Goal: Transaction & Acquisition: Purchase product/service

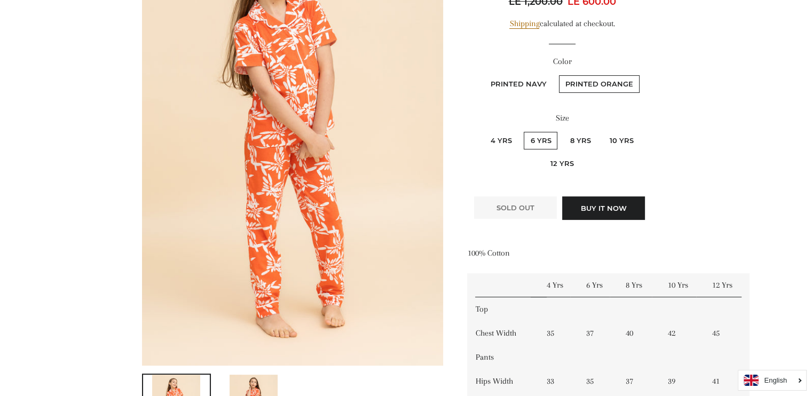
scroll to position [203, 0]
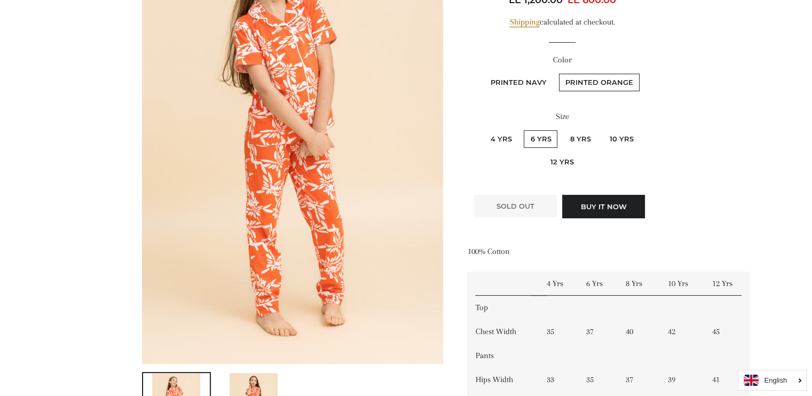
click at [504, 143] on label "4 Yrs" at bounding box center [501, 139] width 34 height 18
click at [482, 129] on Yrs "4 Yrs" at bounding box center [482, 129] width 1 height 1
radio Yrs "true"
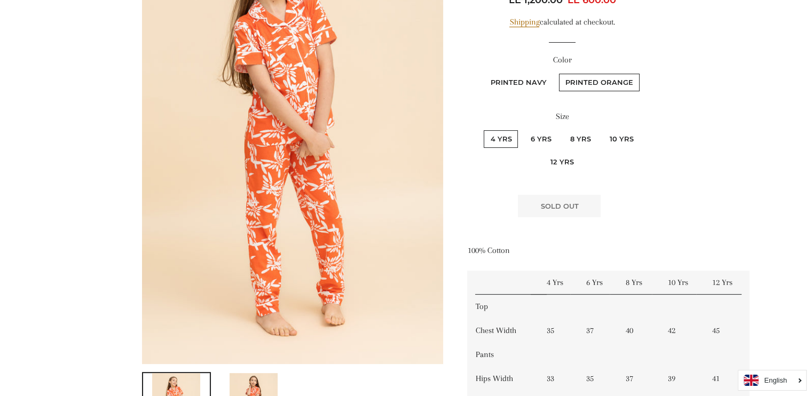
click at [536, 141] on label "6 Yrs" at bounding box center [541, 139] width 34 height 18
click at [523, 129] on Yrs "6 Yrs" at bounding box center [522, 129] width 1 height 1
radio Yrs "true"
click at [549, 139] on label "6 Yrs" at bounding box center [541, 139] width 34 height 18
click at [523, 129] on Yrs "6 Yrs" at bounding box center [522, 129] width 1 height 1
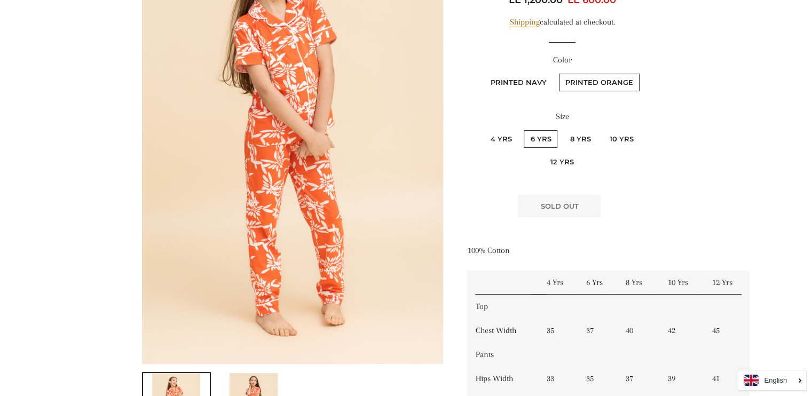
click at [587, 140] on label "8 Yrs" at bounding box center [580, 139] width 34 height 18
click at [562, 129] on Yrs "8 Yrs" at bounding box center [561, 129] width 1 height 1
radio Yrs "true"
click at [555, 135] on label "6 Yrs" at bounding box center [541, 139] width 34 height 18
click at [523, 129] on Yrs "6 Yrs" at bounding box center [522, 129] width 1 height 1
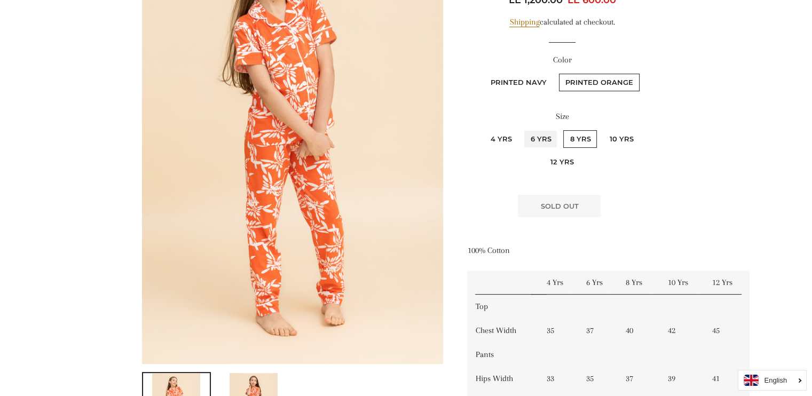
radio Yrs "true"
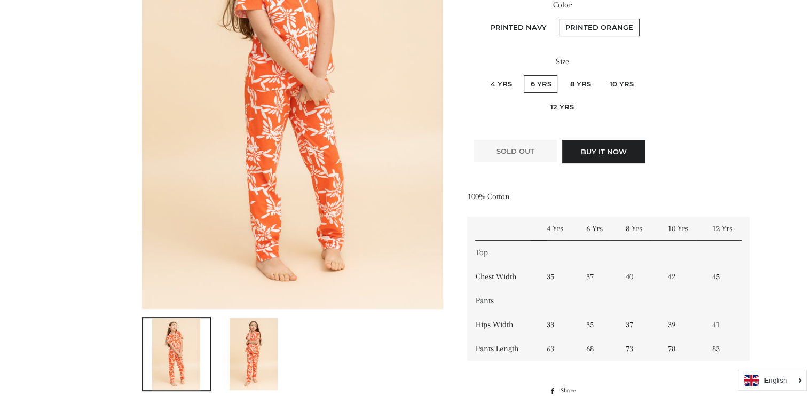
scroll to position [258, 0]
click at [579, 79] on label "8 Yrs" at bounding box center [580, 84] width 34 height 18
click at [562, 74] on Yrs "8 Yrs" at bounding box center [561, 74] width 1 height 1
radio Yrs "true"
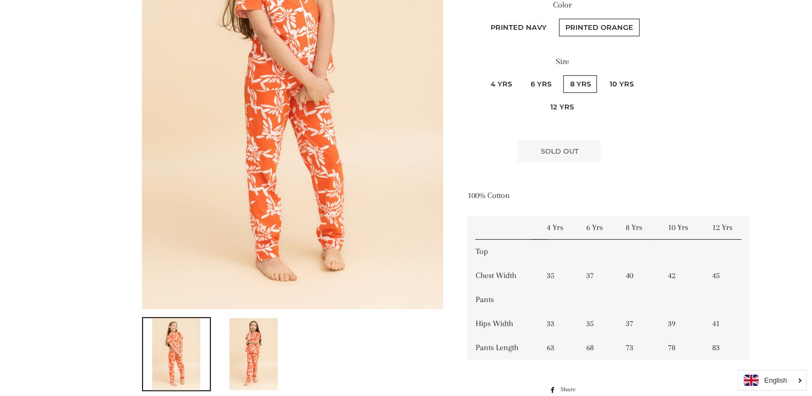
click at [623, 81] on label "10 Yrs" at bounding box center [621, 84] width 37 height 18
click at [601, 74] on Yrs "10 Yrs" at bounding box center [601, 74] width 1 height 1
radio Yrs "true"
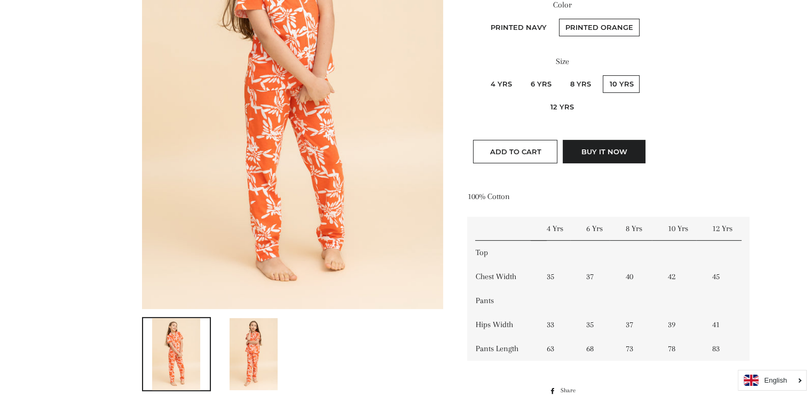
click at [543, 84] on label "6 Yrs" at bounding box center [541, 84] width 34 height 18
click at [523, 74] on Yrs "6 Yrs" at bounding box center [522, 74] width 1 height 1
radio Yrs "true"
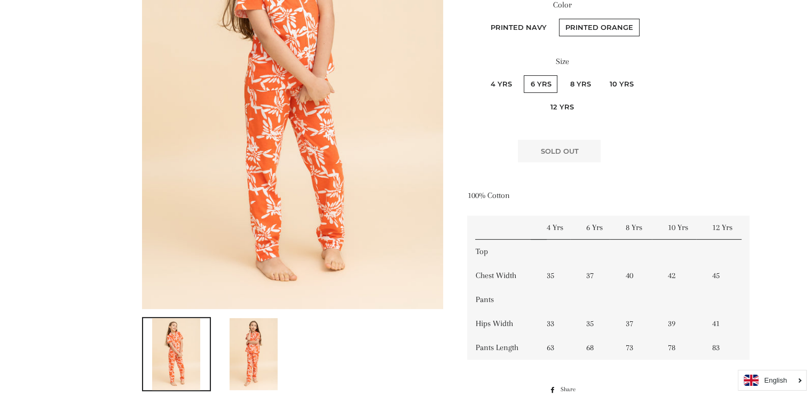
click at [498, 83] on label "4 Yrs" at bounding box center [501, 84] width 34 height 18
click at [482, 74] on Yrs "4 Yrs" at bounding box center [482, 74] width 1 height 1
radio Yrs "true"
click at [526, 84] on label "6 Yrs" at bounding box center [541, 84] width 34 height 18
click at [523, 74] on Yrs "6 Yrs" at bounding box center [522, 74] width 1 height 1
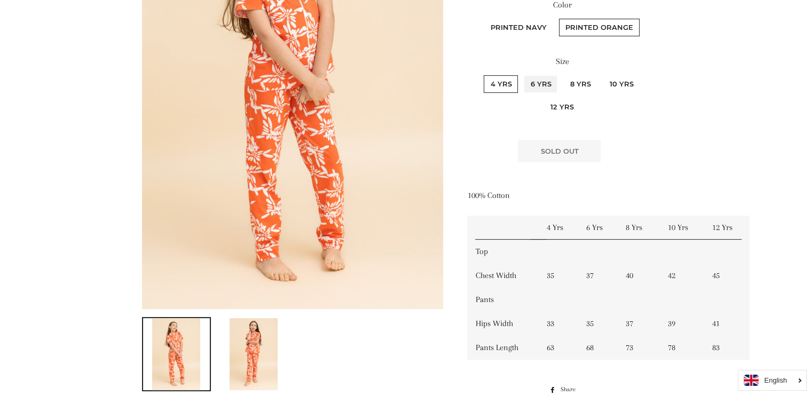
radio Yrs "true"
click at [545, 85] on label "6 Yrs" at bounding box center [541, 84] width 34 height 18
click at [523, 74] on Yrs "6 Yrs" at bounding box center [522, 74] width 1 height 1
click at [545, 85] on label "6 Yrs" at bounding box center [541, 84] width 34 height 18
click at [523, 74] on Yrs "6 Yrs" at bounding box center [522, 74] width 1 height 1
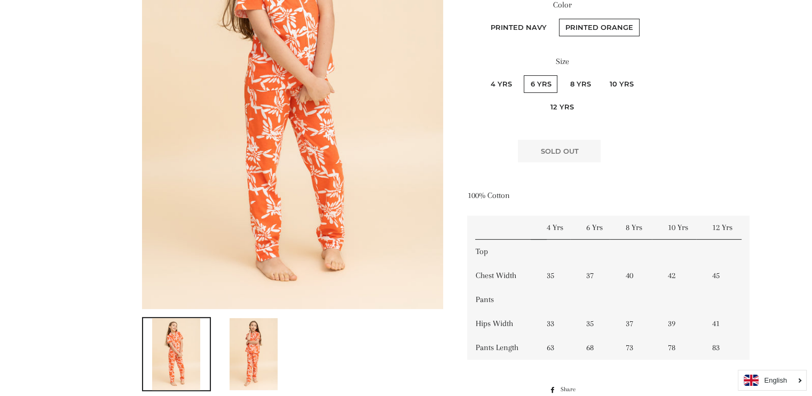
click at [577, 85] on label "8 Yrs" at bounding box center [580, 84] width 34 height 18
click at [562, 74] on Yrs "8 Yrs" at bounding box center [561, 74] width 1 height 1
radio Yrs "true"
click at [577, 85] on label "8 Yrs" at bounding box center [580, 84] width 34 height 18
click at [562, 74] on Yrs "8 Yrs" at bounding box center [561, 74] width 1 height 1
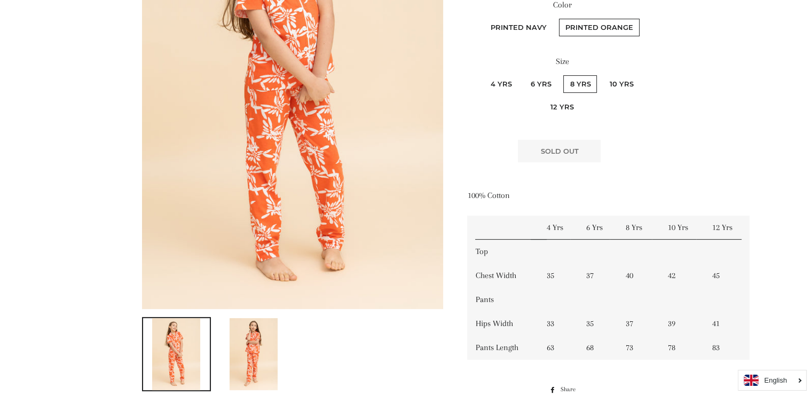
click at [609, 83] on label "10 Yrs" at bounding box center [621, 84] width 37 height 18
click at [601, 74] on Yrs "10 Yrs" at bounding box center [601, 74] width 1 height 1
radio Yrs "true"
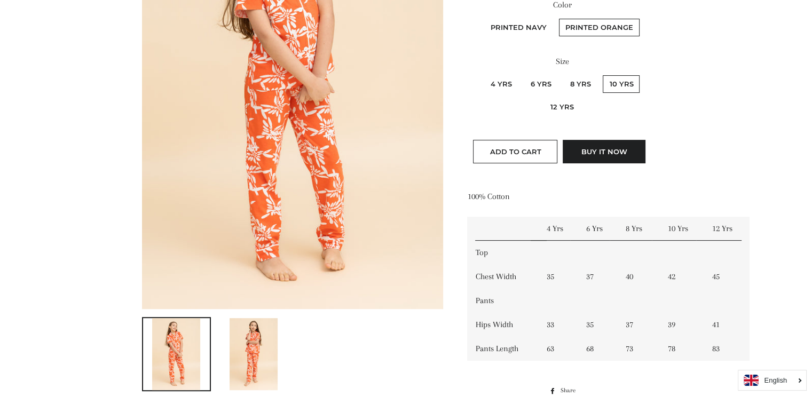
click at [570, 103] on label "12 Yrs" at bounding box center [561, 107] width 36 height 18
click at [642, 74] on Yrs "12 Yrs" at bounding box center [642, 74] width 1 height 1
radio Yrs "true"
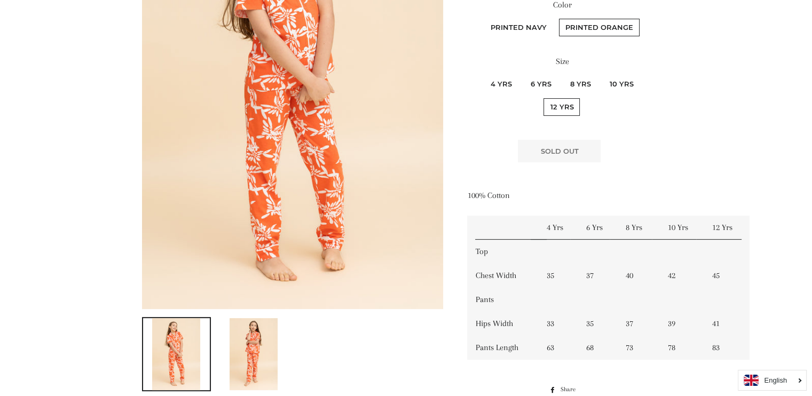
click at [543, 83] on label "6 Yrs" at bounding box center [541, 84] width 34 height 18
click at [523, 74] on Yrs "6 Yrs" at bounding box center [522, 74] width 1 height 1
radio Yrs "true"
click at [584, 81] on label "8 Yrs" at bounding box center [580, 84] width 34 height 18
click at [562, 74] on Yrs "8 Yrs" at bounding box center [561, 74] width 1 height 1
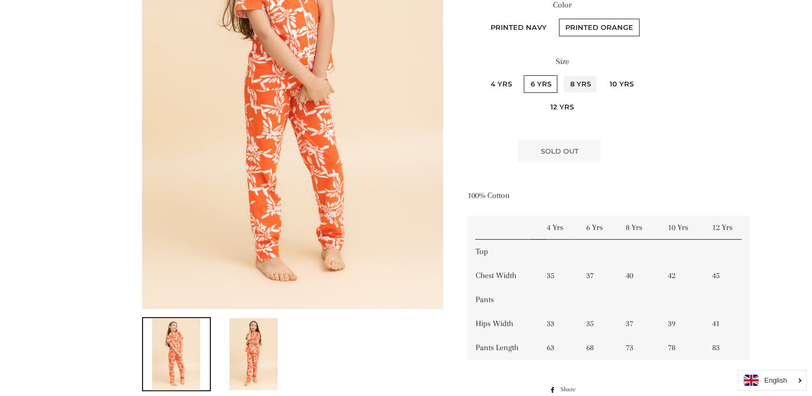
radio Yrs "true"
click at [514, 84] on label "4 Yrs" at bounding box center [501, 84] width 34 height 18
click at [482, 74] on Yrs "4 Yrs" at bounding box center [482, 74] width 1 height 1
radio Yrs "true"
click at [541, 85] on label "6 Yrs" at bounding box center [541, 84] width 34 height 18
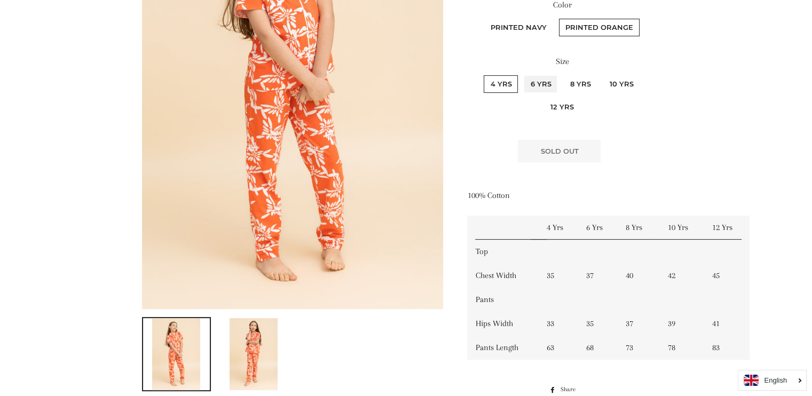
click at [523, 74] on Yrs "6 Yrs" at bounding box center [522, 74] width 1 height 1
radio Yrs "true"
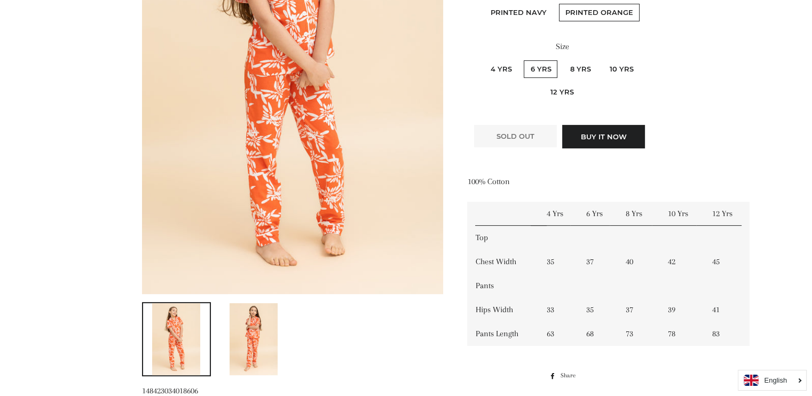
scroll to position [274, 0]
click at [617, 134] on button "Buy it now" at bounding box center [603, 135] width 83 height 23
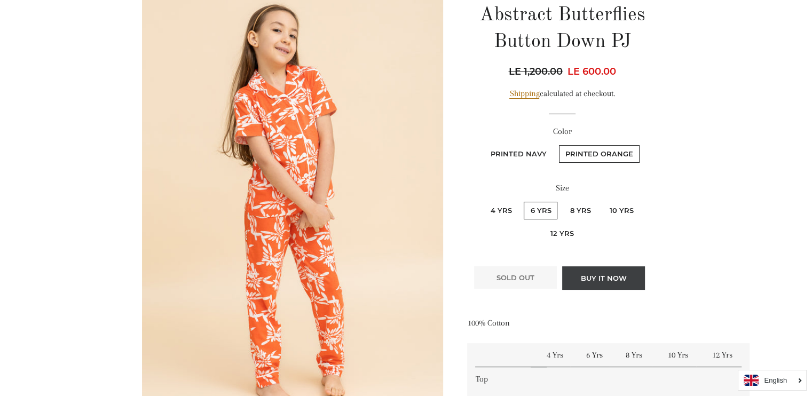
scroll to position [130, 0]
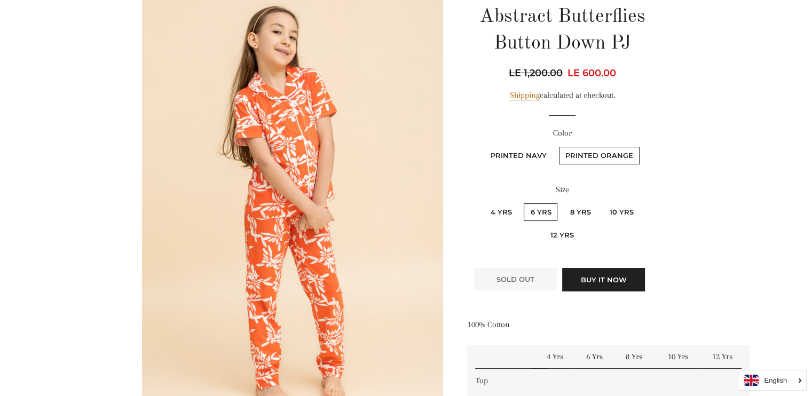
click at [518, 147] on label "Printed Navy" at bounding box center [518, 156] width 69 height 18
click at [483, 146] on Navy "Printed Navy" at bounding box center [482, 145] width 1 height 1
radio Navy "true"
click at [585, 152] on label "Printed Orange" at bounding box center [599, 156] width 81 height 18
click at [558, 146] on Orange "Printed Orange" at bounding box center [557, 145] width 1 height 1
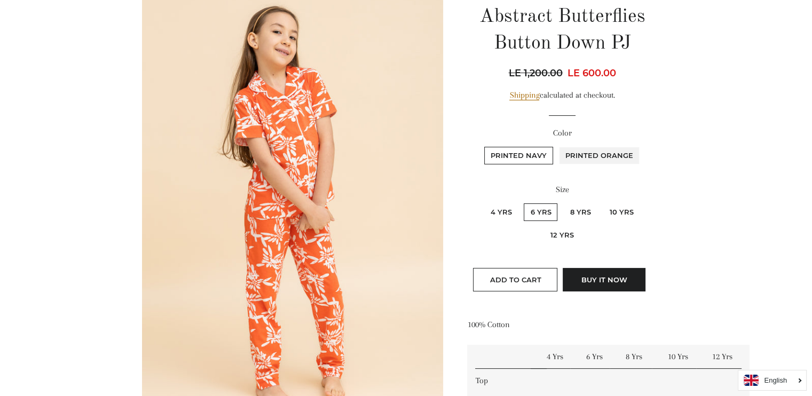
radio Orange "true"
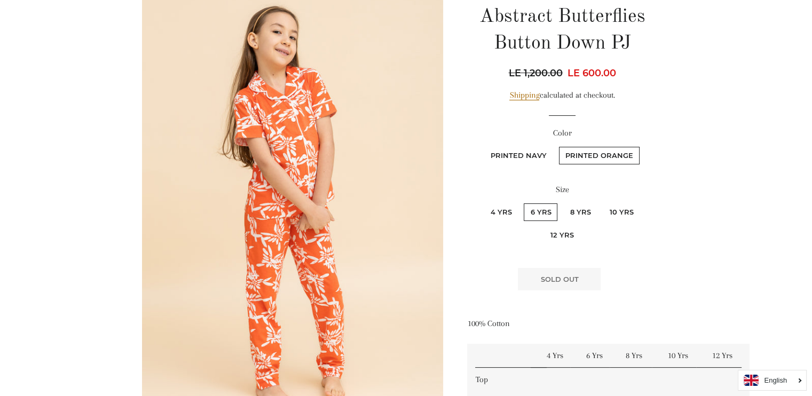
click at [525, 157] on label "Printed Navy" at bounding box center [518, 156] width 69 height 18
click at [483, 146] on Navy "Printed Navy" at bounding box center [482, 145] width 1 height 1
radio Navy "true"
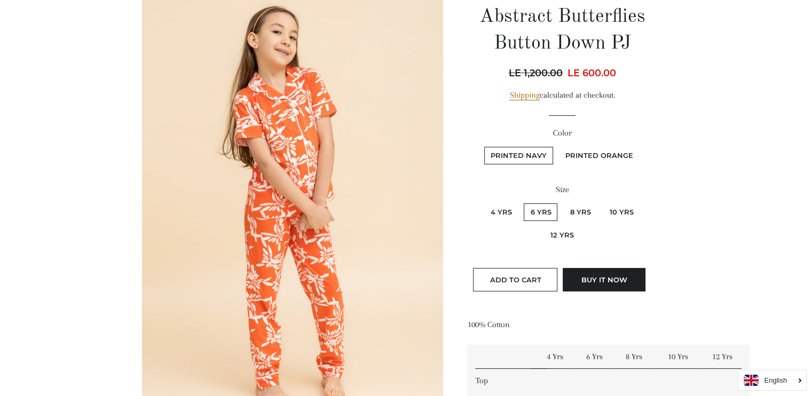
click at [613, 156] on label "Printed Orange" at bounding box center [599, 156] width 81 height 18
click at [558, 146] on Orange "Printed Orange" at bounding box center [557, 145] width 1 height 1
radio Orange "true"
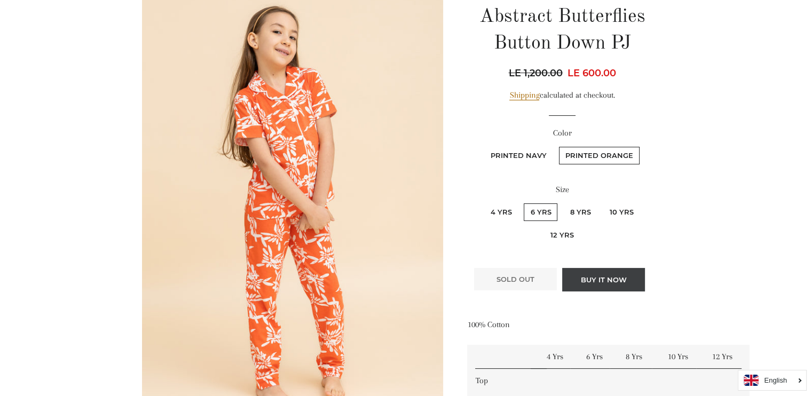
click at [598, 278] on button "Buy it now" at bounding box center [603, 279] width 83 height 23
click at [602, 277] on button "Buy it now" at bounding box center [603, 279] width 83 height 23
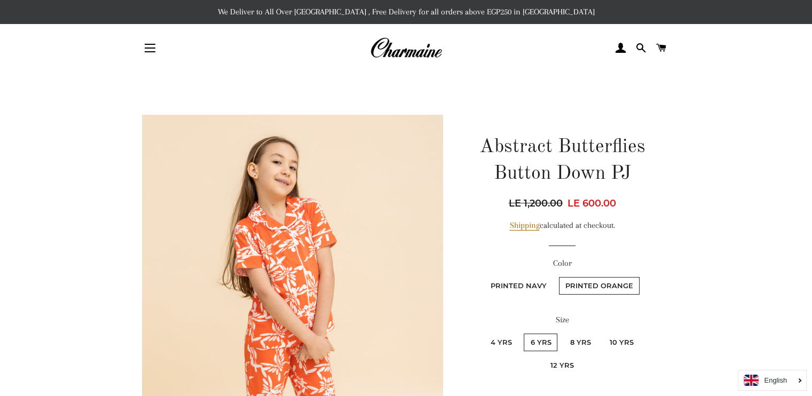
click at [593, 278] on label "Printed Orange" at bounding box center [599, 286] width 81 height 18
click at [558, 276] on Orange "Printed Orange" at bounding box center [557, 275] width 1 height 1
click at [593, 278] on label "Printed Orange" at bounding box center [599, 286] width 81 height 18
click at [558, 276] on Orange "Printed Orange" at bounding box center [557, 275] width 1 height 1
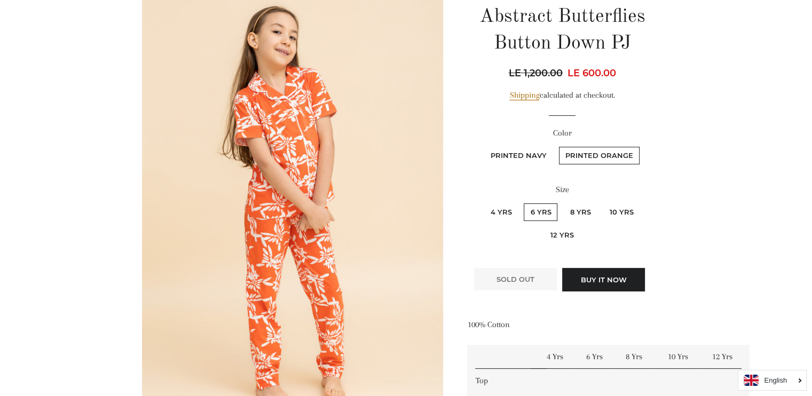
scroll to position [131, 0]
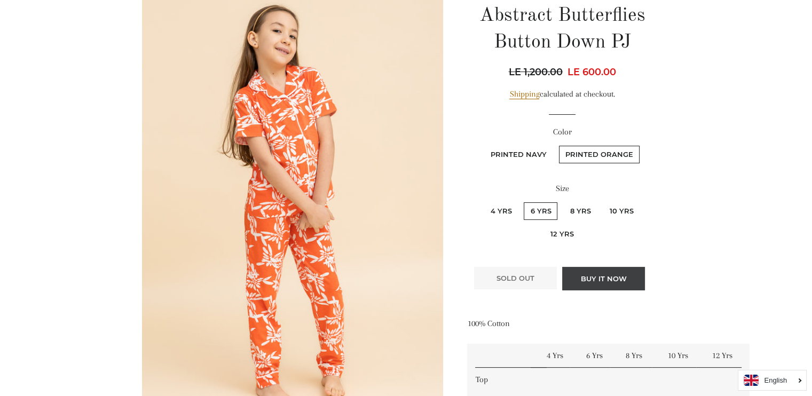
click at [591, 277] on button "Buy it now" at bounding box center [603, 278] width 83 height 23
click at [517, 96] on link "Shipping" at bounding box center [524, 94] width 30 height 10
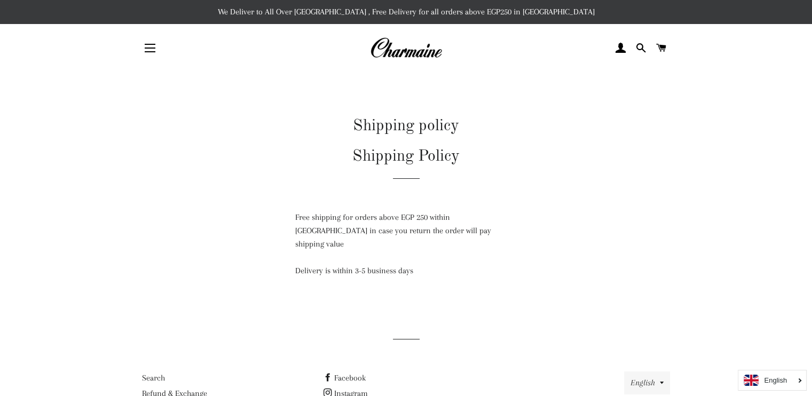
scroll to position [45, 0]
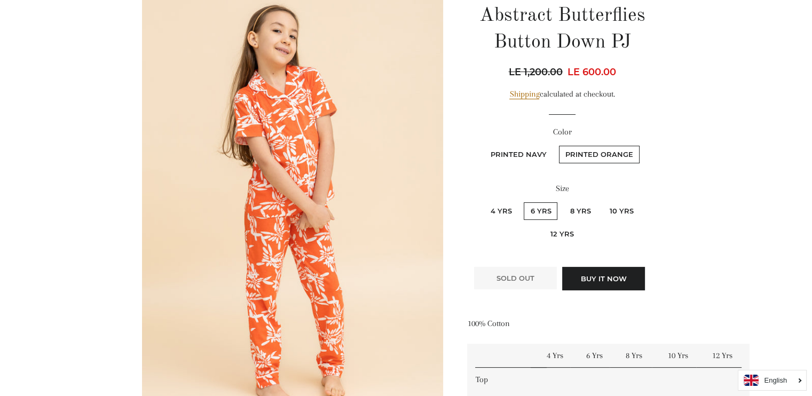
scroll to position [131, 0]
click at [609, 279] on button "Buy it now" at bounding box center [603, 278] width 83 height 23
click at [557, 232] on label "12 Yrs" at bounding box center [561, 234] width 36 height 18
click at [642, 201] on Yrs "12 Yrs" at bounding box center [642, 201] width 1 height 1
radio Yrs "true"
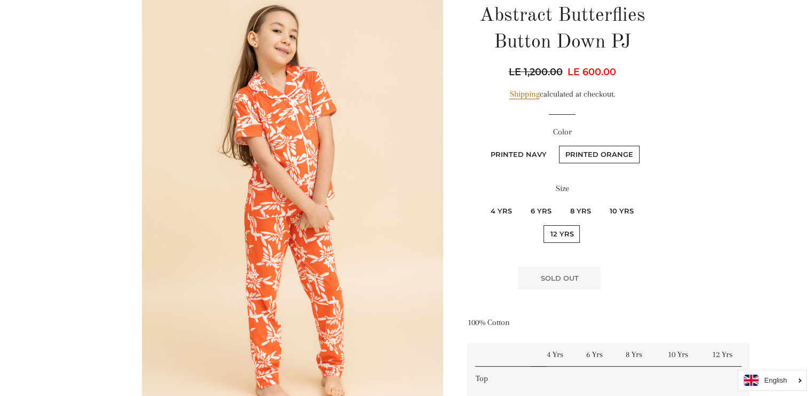
click at [579, 210] on label "8 Yrs" at bounding box center [580, 211] width 34 height 18
click at [562, 201] on Yrs "8 Yrs" at bounding box center [561, 201] width 1 height 1
radio Yrs "true"
click at [550, 207] on label "6 Yrs" at bounding box center [541, 211] width 34 height 18
click at [523, 201] on Yrs "6 Yrs" at bounding box center [522, 201] width 1 height 1
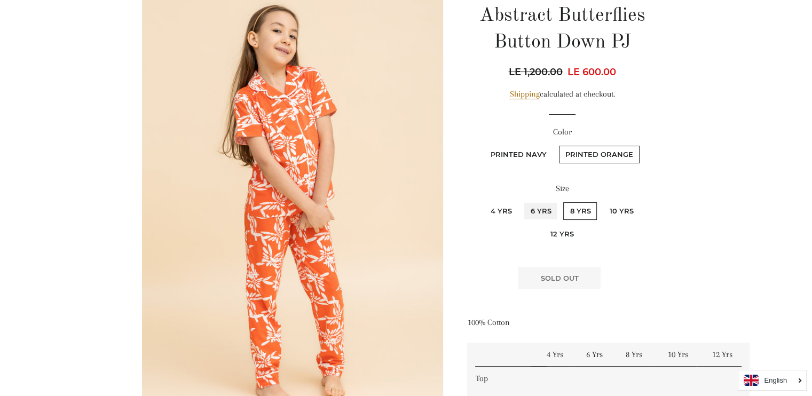
radio Yrs "true"
click at [504, 206] on label "4 Yrs" at bounding box center [501, 211] width 34 height 18
click at [482, 201] on Yrs "4 Yrs" at bounding box center [482, 201] width 1 height 1
radio Yrs "true"
click at [607, 205] on label "10 Yrs" at bounding box center [621, 211] width 37 height 18
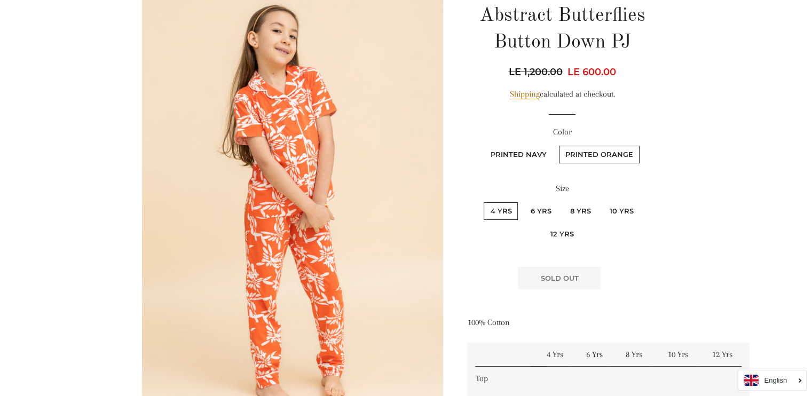
click at [601, 201] on Yrs "10 Yrs" at bounding box center [601, 201] width 1 height 1
radio Yrs "true"
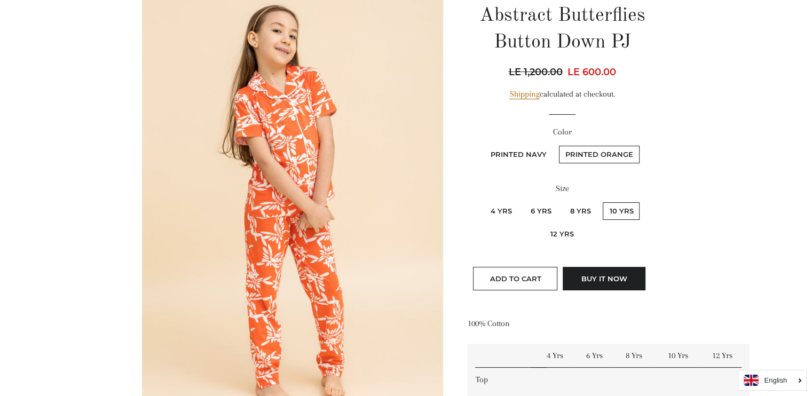
click at [572, 211] on label "8 Yrs" at bounding box center [580, 211] width 34 height 18
click at [562, 201] on Yrs "8 Yrs" at bounding box center [561, 201] width 1 height 1
radio Yrs "true"
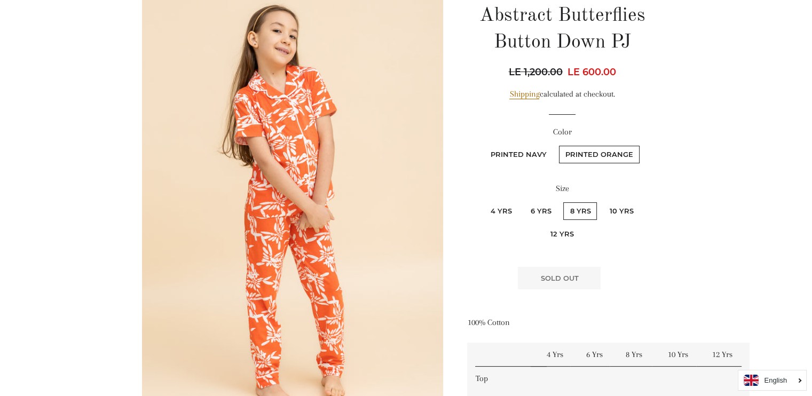
click at [543, 209] on label "6 Yrs" at bounding box center [541, 211] width 34 height 18
click at [523, 201] on Yrs "6 Yrs" at bounding box center [522, 201] width 1 height 1
radio Yrs "true"
click at [541, 215] on label "6 Yrs" at bounding box center [541, 211] width 34 height 18
click at [523, 201] on Yrs "6 Yrs" at bounding box center [522, 201] width 1 height 1
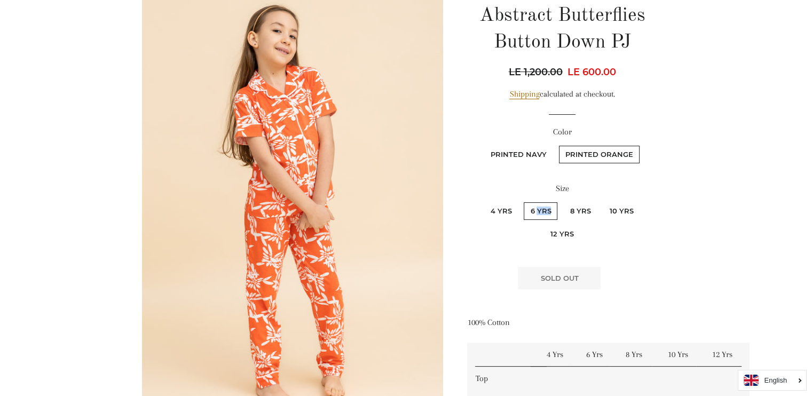
click at [541, 215] on label "6 Yrs" at bounding box center [541, 211] width 34 height 18
click at [523, 201] on Yrs "6 Yrs" at bounding box center [522, 201] width 1 height 1
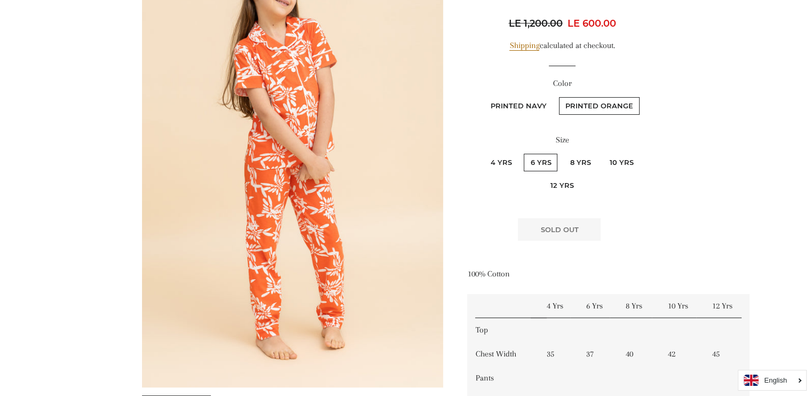
scroll to position [184, 0]
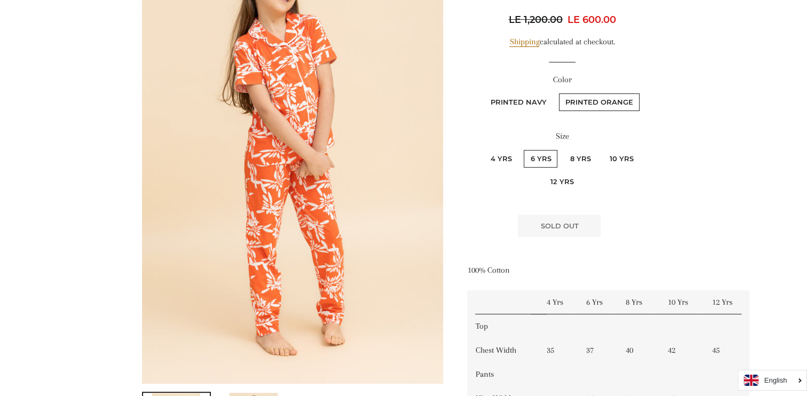
click at [491, 155] on label "4 Yrs" at bounding box center [501, 159] width 34 height 18
click at [482, 149] on Yrs "4 Yrs" at bounding box center [482, 148] width 1 height 1
radio Yrs "true"
click at [538, 154] on label "6 Yrs" at bounding box center [541, 159] width 34 height 18
click at [523, 149] on Yrs "6 Yrs" at bounding box center [522, 148] width 1 height 1
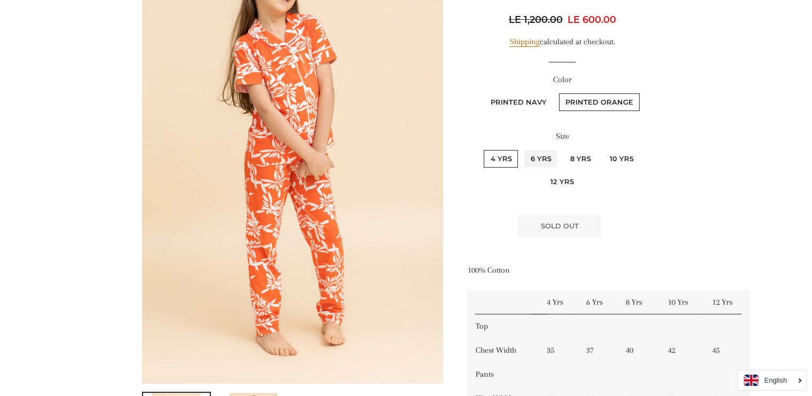
radio Yrs "true"
click at [608, 231] on button "Buy it now" at bounding box center [603, 226] width 83 height 23
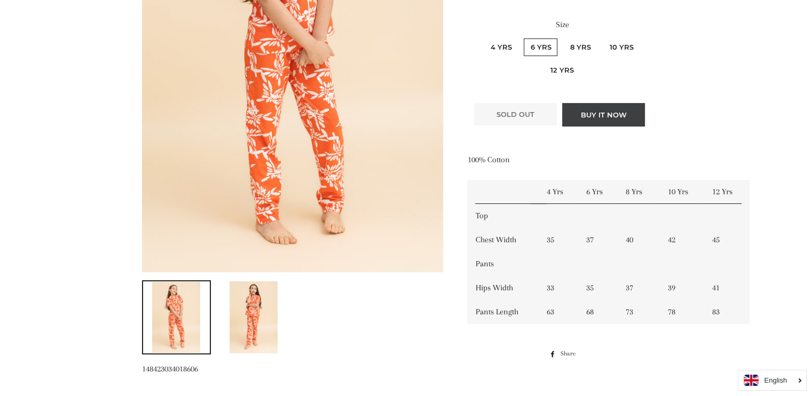
scroll to position [278, 0]
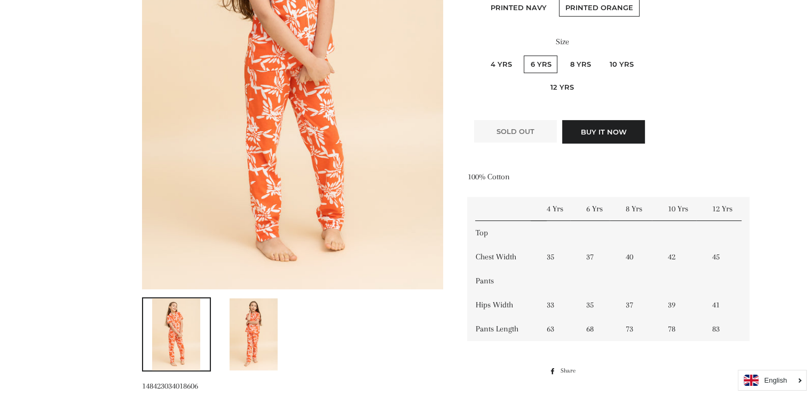
click at [566, 78] on label "12 Yrs" at bounding box center [561, 87] width 36 height 18
click at [642, 54] on Yrs "12 Yrs" at bounding box center [642, 54] width 1 height 1
radio Yrs "true"
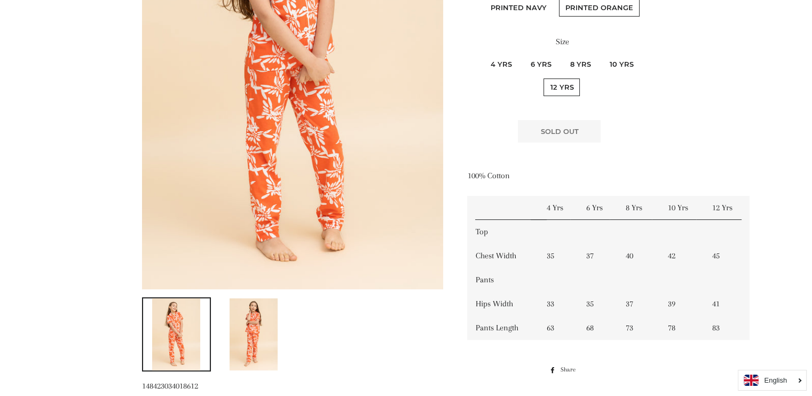
click at [612, 63] on label "10 Yrs" at bounding box center [621, 65] width 37 height 18
click at [601, 54] on Yrs "10 Yrs" at bounding box center [601, 54] width 1 height 1
radio Yrs "true"
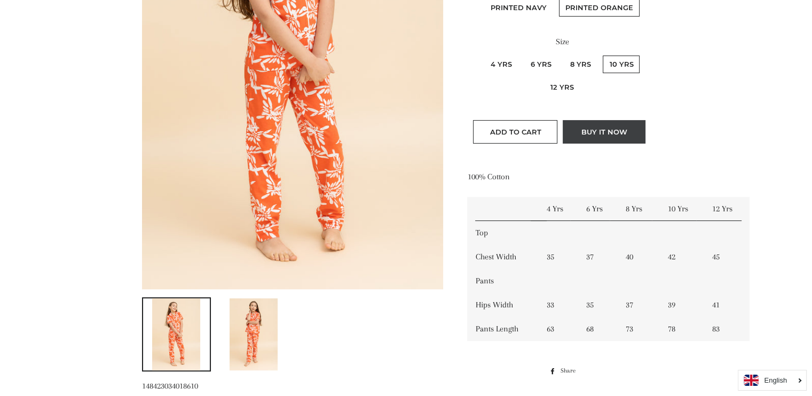
click at [598, 129] on button "Buy it now" at bounding box center [604, 131] width 83 height 23
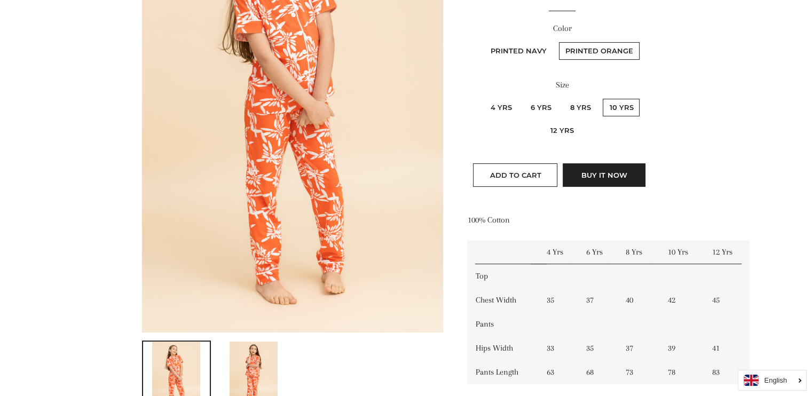
scroll to position [233, 0]
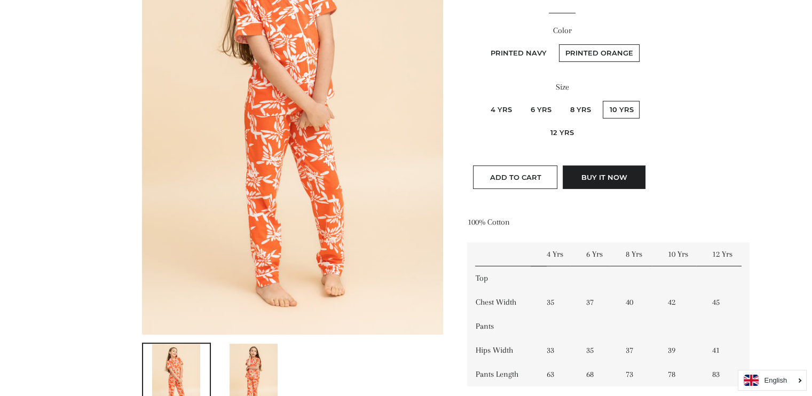
click at [549, 107] on label "6 Yrs" at bounding box center [541, 110] width 34 height 18
click at [523, 100] on Yrs "6 Yrs" at bounding box center [522, 99] width 1 height 1
radio Yrs "true"
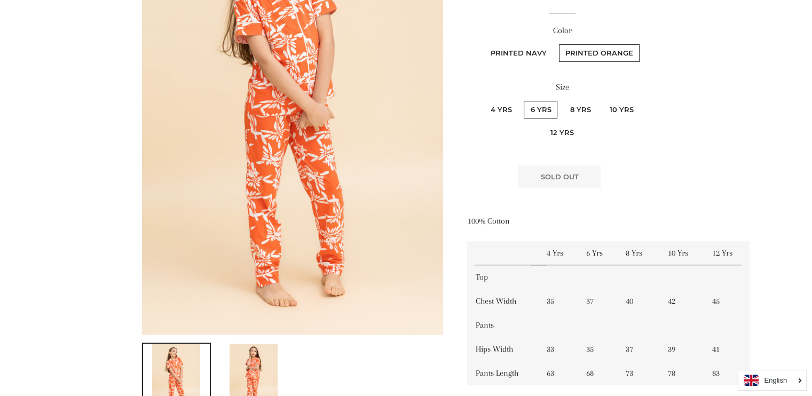
click at [691, 179] on main "Abstract Butterflies Button Down PJ Regular price LE 1,200.00 Sale price LE 600…" at bounding box center [406, 330] width 812 height 982
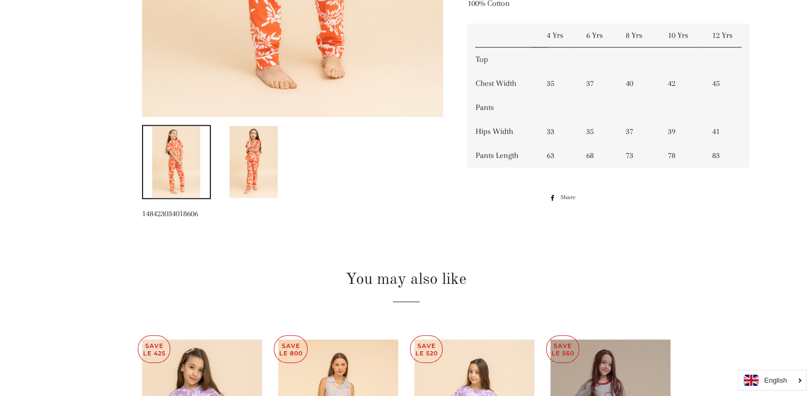
scroll to position [456, 0]
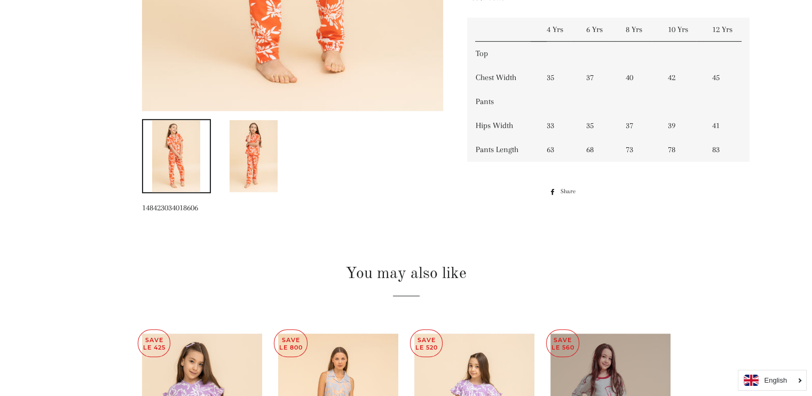
click at [264, 159] on img at bounding box center [253, 156] width 48 height 72
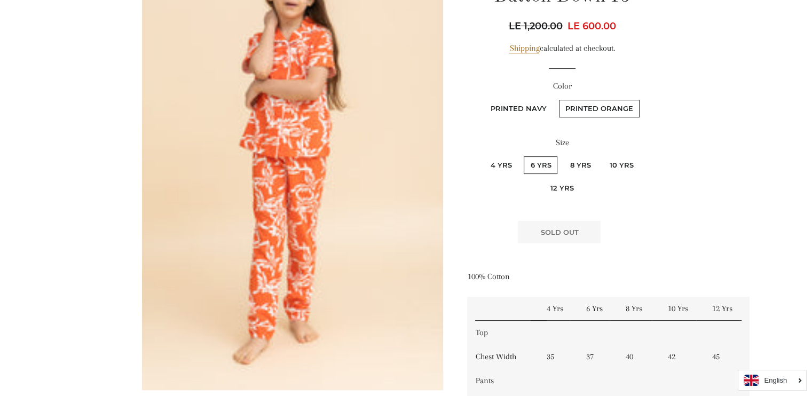
scroll to position [130, 0]
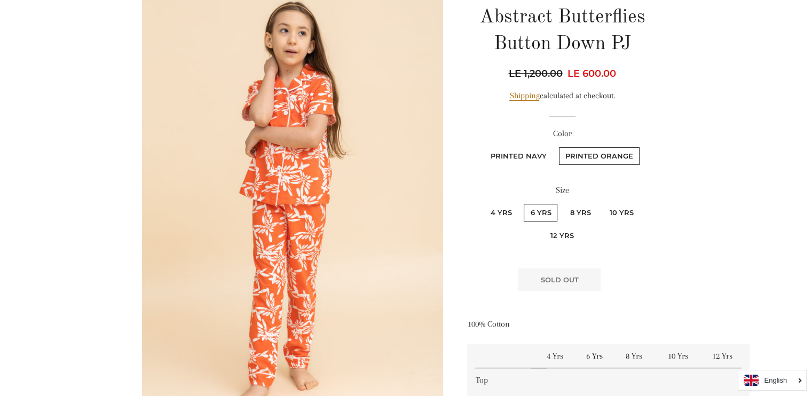
click at [528, 151] on label "Printed Navy" at bounding box center [518, 156] width 69 height 18
click at [483, 146] on Navy "Printed Navy" at bounding box center [482, 146] width 1 height 1
radio Navy "true"
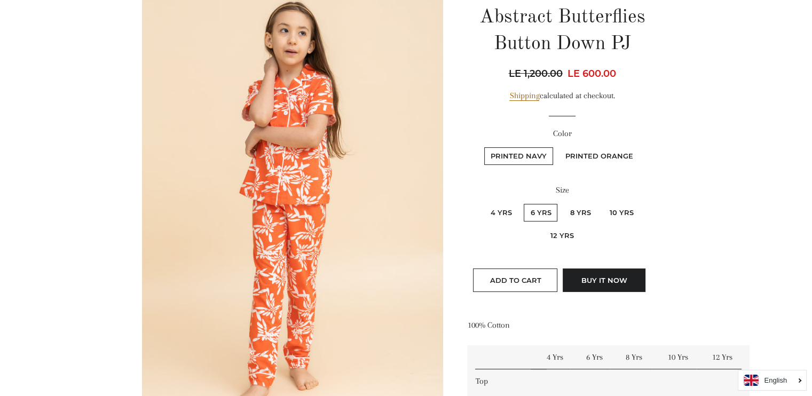
click at [515, 155] on label "Printed Navy" at bounding box center [518, 156] width 69 height 18
click at [483, 146] on Navy "Printed Navy" at bounding box center [482, 146] width 1 height 1
click at [604, 154] on label "Printed Orange" at bounding box center [599, 156] width 81 height 18
click at [558, 146] on Orange "Printed Orange" at bounding box center [557, 146] width 1 height 1
radio Orange "true"
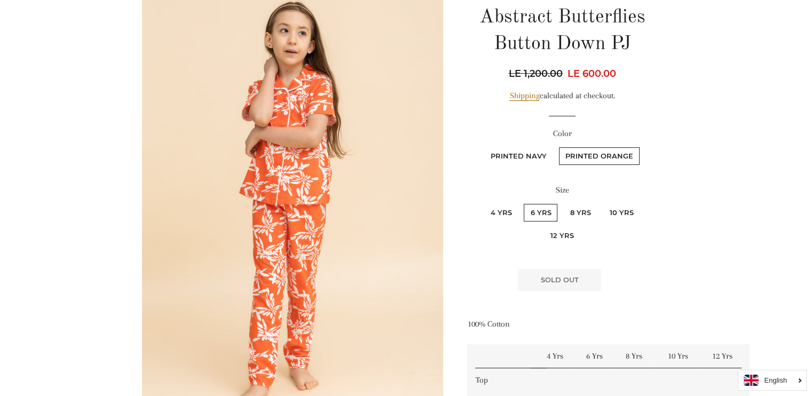
click at [525, 154] on label "Printed Navy" at bounding box center [518, 156] width 69 height 18
click at [483, 146] on Navy "Printed Navy" at bounding box center [482, 146] width 1 height 1
radio Navy "true"
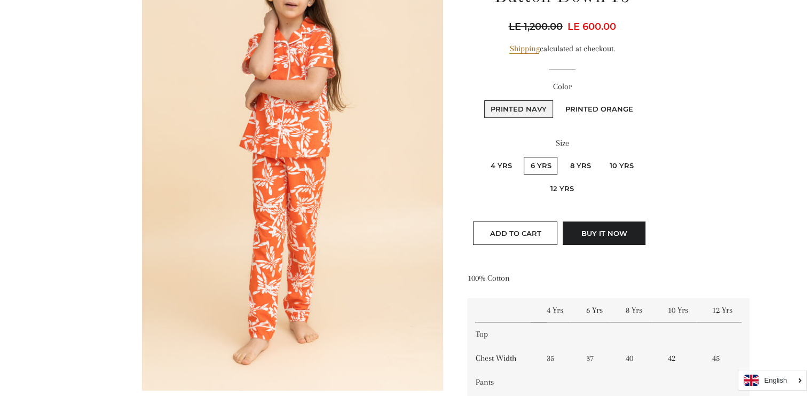
scroll to position [175, 0]
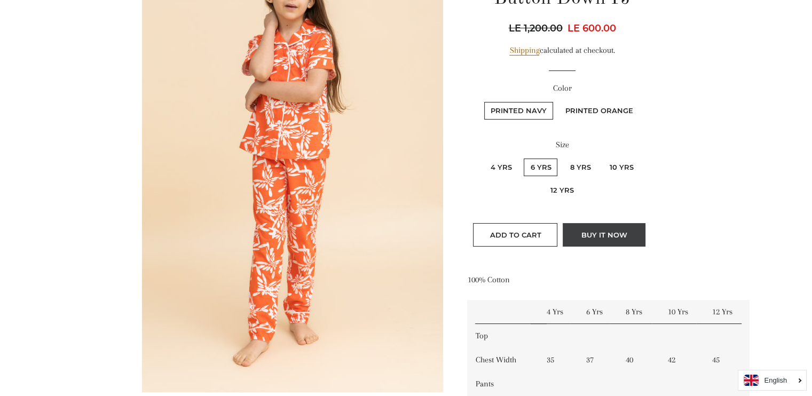
click at [595, 233] on button "Buy it now" at bounding box center [604, 234] width 83 height 23
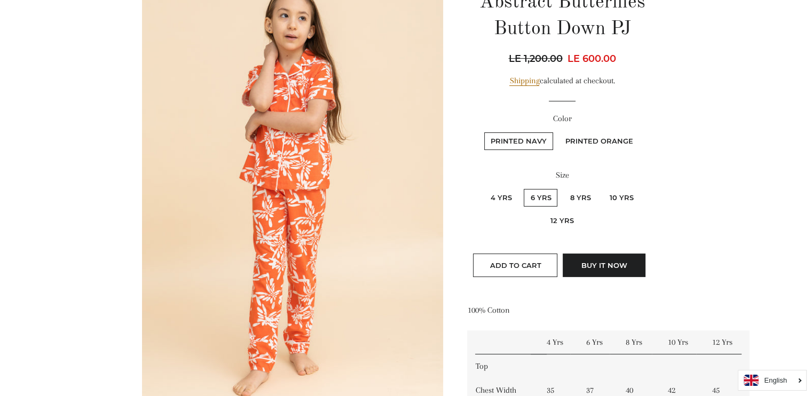
scroll to position [146, 0]
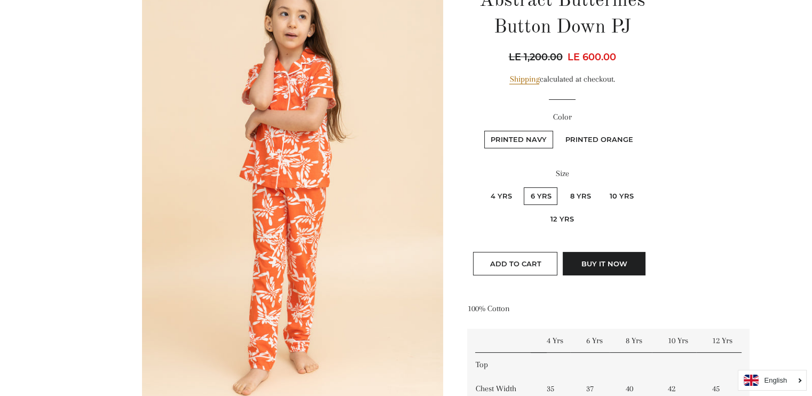
click at [601, 148] on fieldset "Printed Navy Printed Orange" at bounding box center [561, 144] width 187 height 31
click at [597, 144] on label "Printed Orange" at bounding box center [599, 140] width 81 height 18
click at [558, 130] on Orange "Printed Orange" at bounding box center [557, 129] width 1 height 1
radio Orange "true"
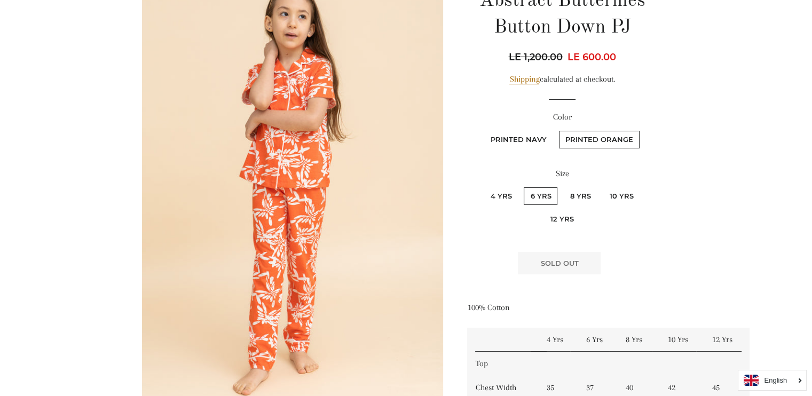
click at [532, 141] on label "Printed Navy" at bounding box center [518, 140] width 69 height 18
click at [483, 130] on Navy "Printed Navy" at bounding box center [482, 129] width 1 height 1
radio Navy "true"
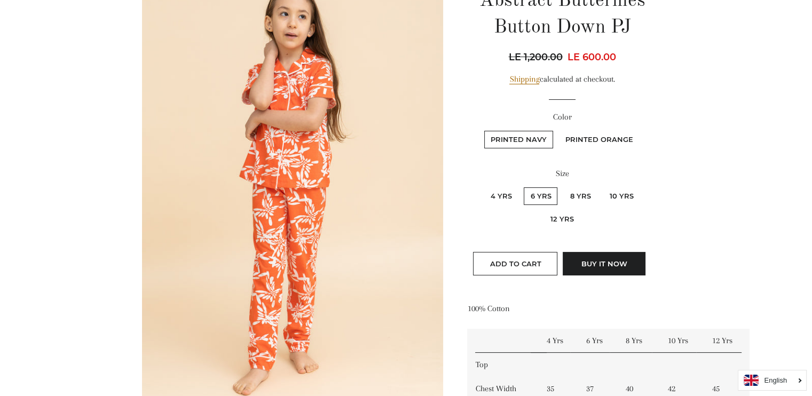
click at [588, 136] on label "Printed Orange" at bounding box center [599, 140] width 81 height 18
click at [558, 130] on Orange "Printed Orange" at bounding box center [557, 129] width 1 height 1
radio Orange "true"
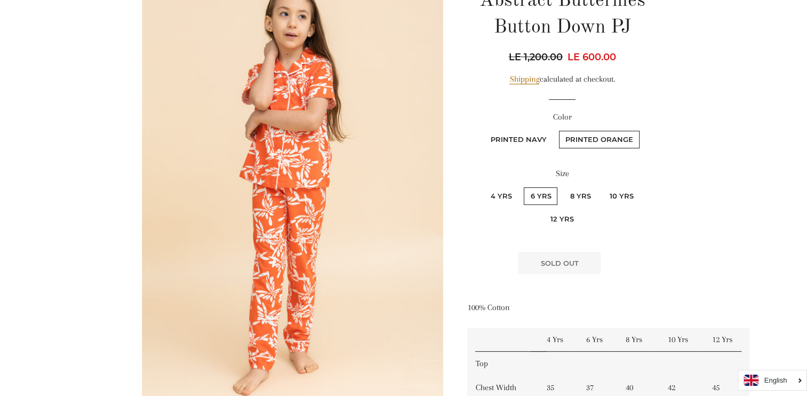
click at [529, 137] on label "Printed Navy" at bounding box center [518, 140] width 69 height 18
click at [483, 130] on Navy "Printed Navy" at bounding box center [482, 129] width 1 height 1
radio Navy "true"
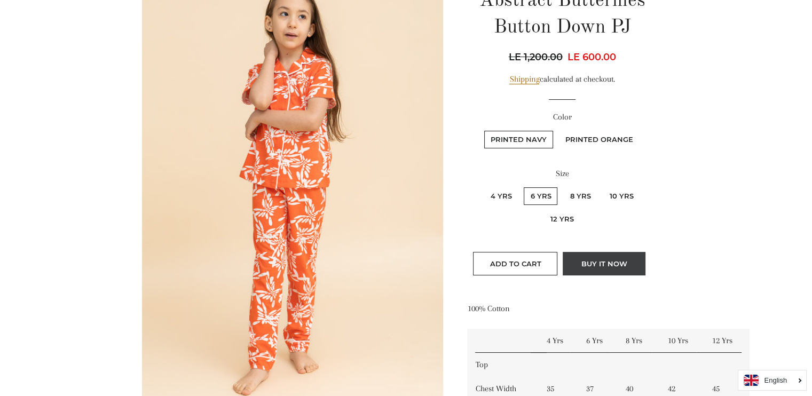
click at [575, 256] on button "Buy it now" at bounding box center [604, 263] width 83 height 23
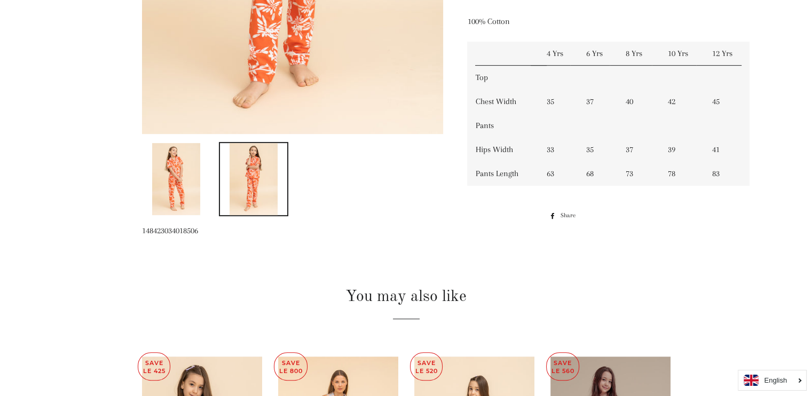
scroll to position [436, 0]
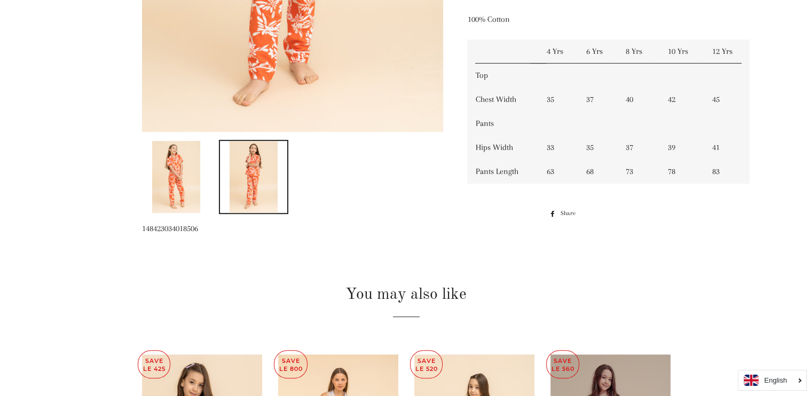
click at [177, 183] on img at bounding box center [176, 177] width 48 height 72
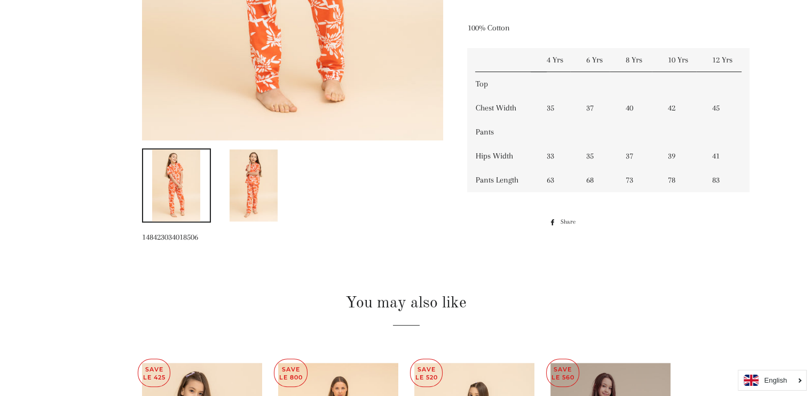
scroll to position [427, 0]
click at [244, 202] on img at bounding box center [253, 185] width 48 height 72
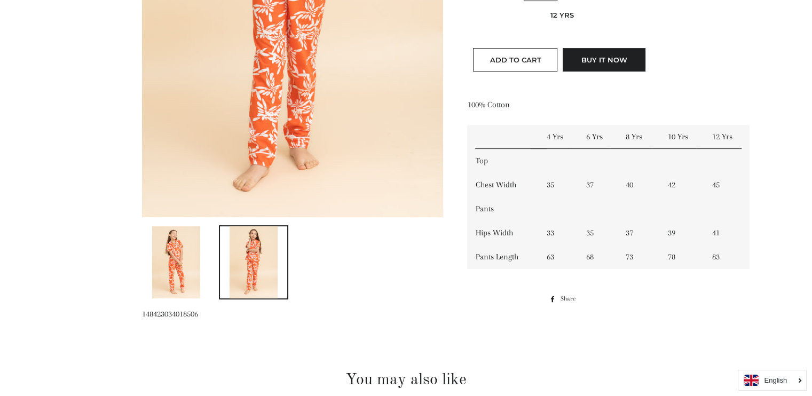
click at [192, 249] on img at bounding box center [176, 262] width 48 height 72
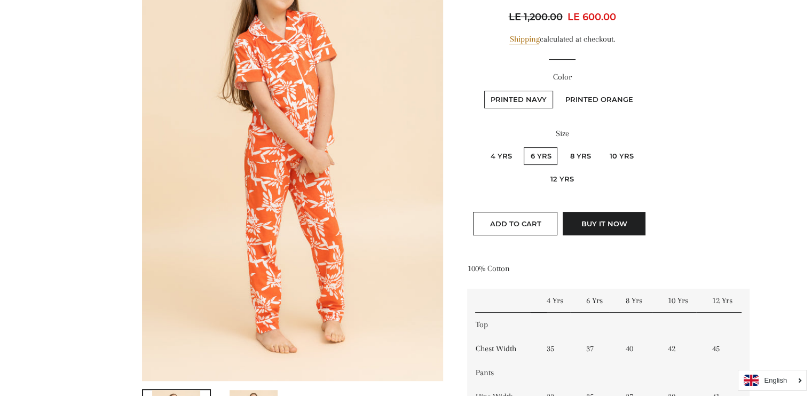
scroll to position [188, 0]
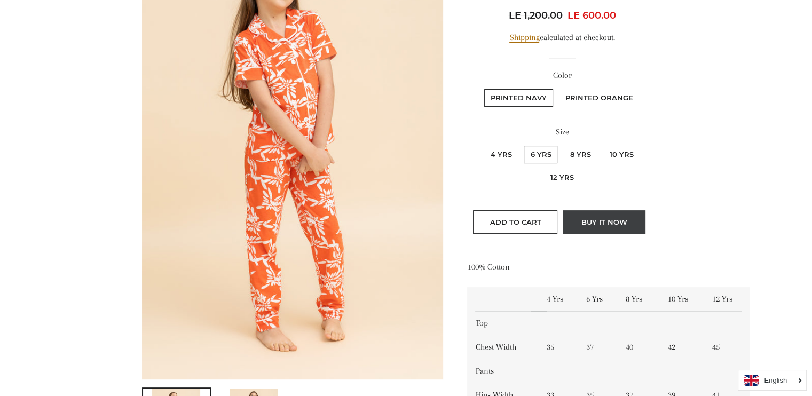
click at [595, 219] on button "Buy it now" at bounding box center [604, 221] width 83 height 23
click at [568, 104] on label "Printed Orange" at bounding box center [599, 98] width 81 height 18
click at [558, 88] on Orange "Printed Orange" at bounding box center [557, 88] width 1 height 1
radio Orange "true"
click at [597, 215] on button "Buy it now" at bounding box center [603, 221] width 83 height 23
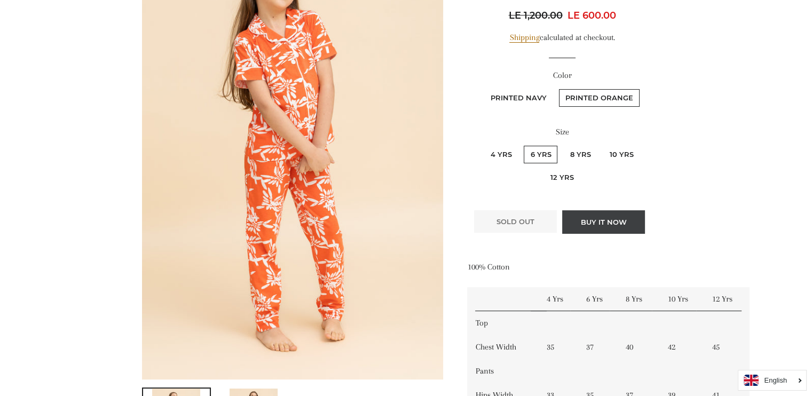
click at [597, 215] on button "Buy it now" at bounding box center [603, 221] width 83 height 23
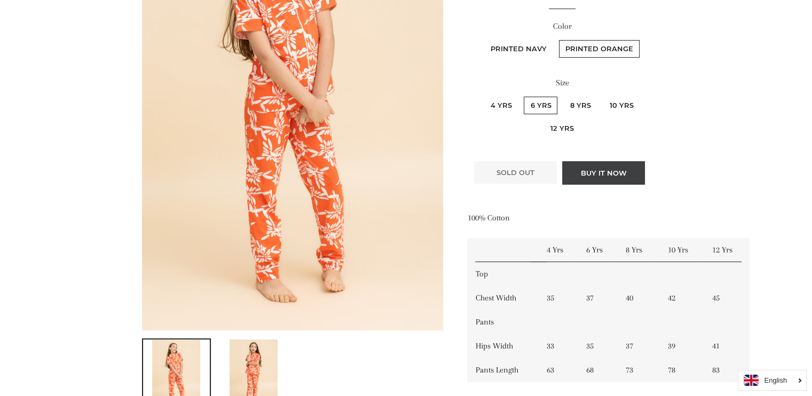
click at [577, 168] on button "Buy it now" at bounding box center [603, 172] width 83 height 23
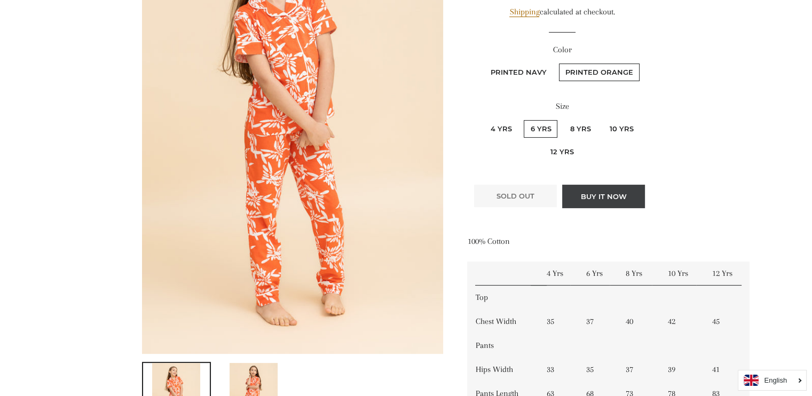
scroll to position [215, 0]
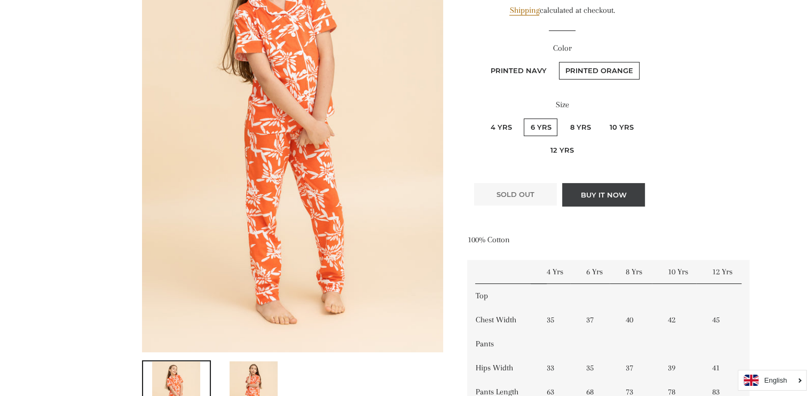
click at [611, 198] on button "Buy it now" at bounding box center [603, 194] width 83 height 23
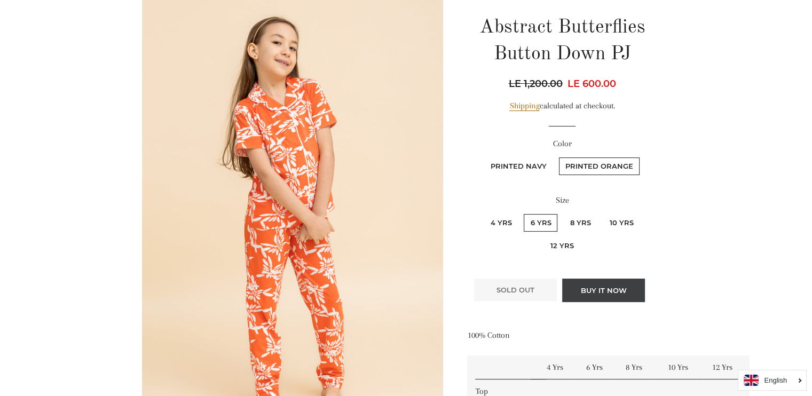
scroll to position [247, 0]
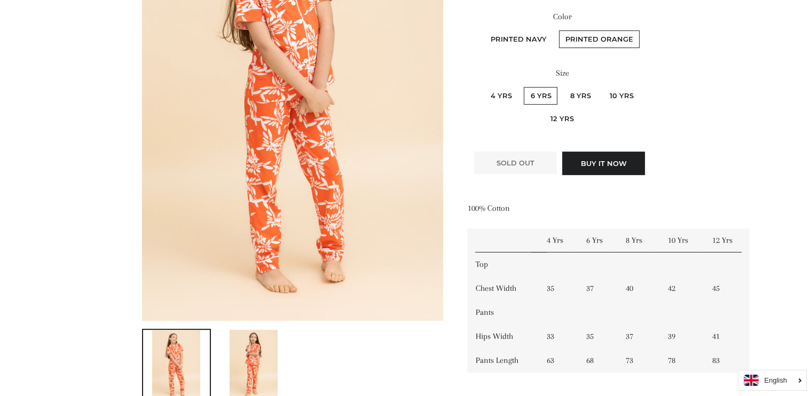
click at [630, 96] on label "10 Yrs" at bounding box center [621, 96] width 37 height 18
click at [601, 86] on Yrs "10 Yrs" at bounding box center [601, 85] width 1 height 1
radio Yrs "true"
click at [542, 93] on label "6 Yrs" at bounding box center [541, 96] width 34 height 18
click at [523, 86] on Yrs "6 Yrs" at bounding box center [522, 85] width 1 height 1
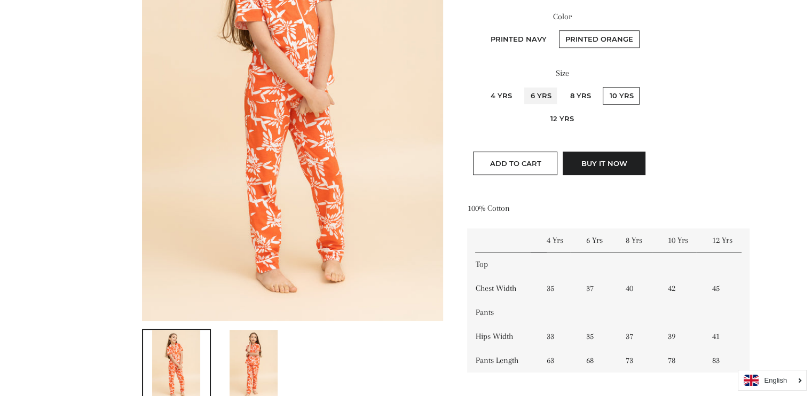
radio Yrs "true"
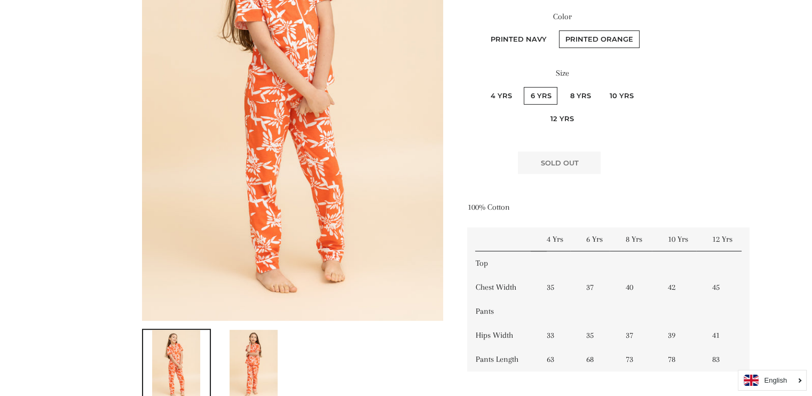
click at [581, 100] on label "8 Yrs" at bounding box center [580, 96] width 34 height 18
click at [562, 86] on Yrs "8 Yrs" at bounding box center [561, 85] width 1 height 1
radio Yrs "true"
click at [547, 95] on label "6 Yrs" at bounding box center [541, 96] width 34 height 18
click at [523, 86] on Yrs "6 Yrs" at bounding box center [522, 85] width 1 height 1
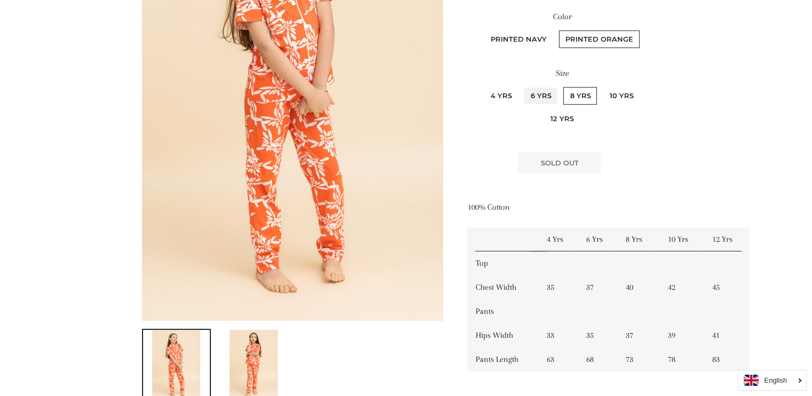
radio Yrs "true"
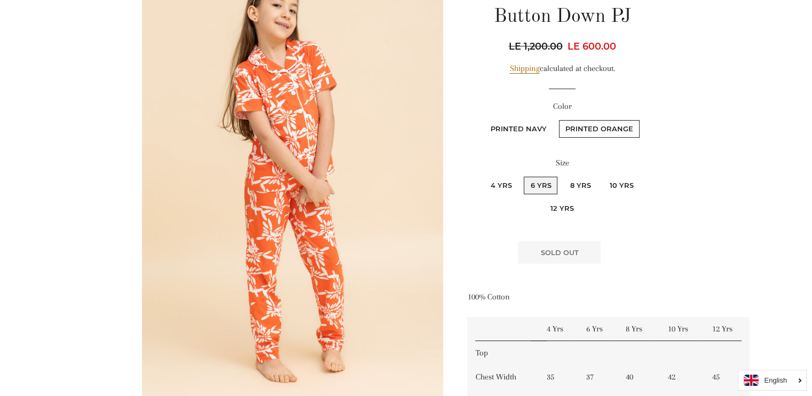
scroll to position [157, 0]
click at [620, 257] on button "Buy it now" at bounding box center [603, 252] width 83 height 23
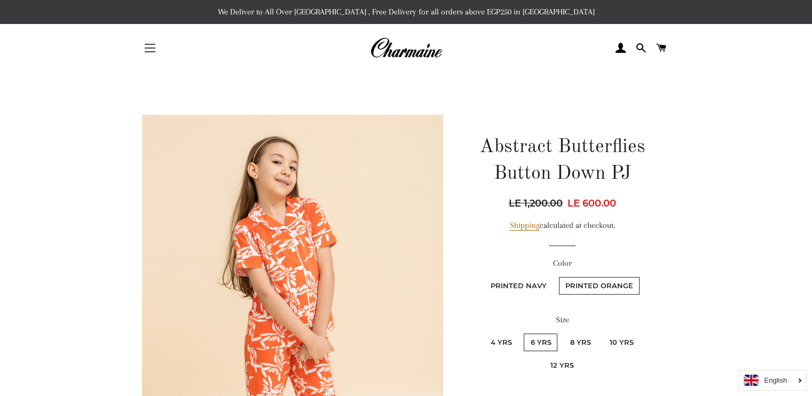
click at [147, 51] on span "button" at bounding box center [150, 51] width 11 height 1
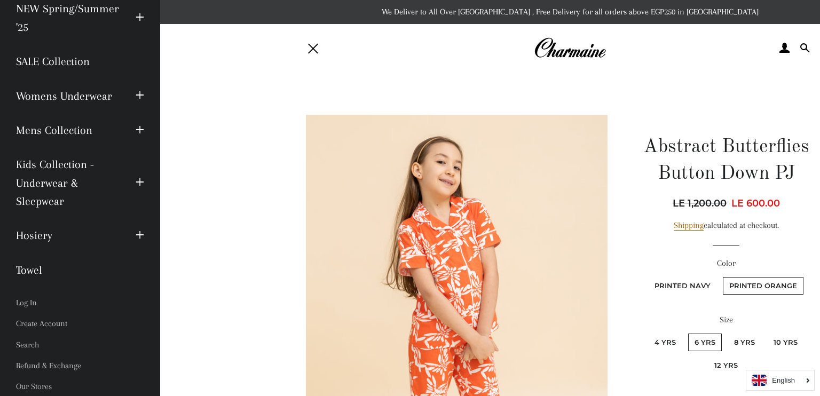
scroll to position [102, 0]
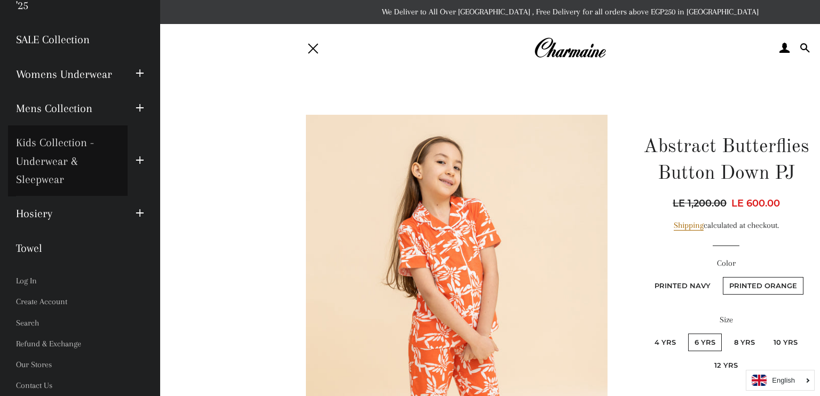
click at [50, 183] on link "Kids Collection - Underwear & Sleepwear" at bounding box center [68, 160] width 120 height 71
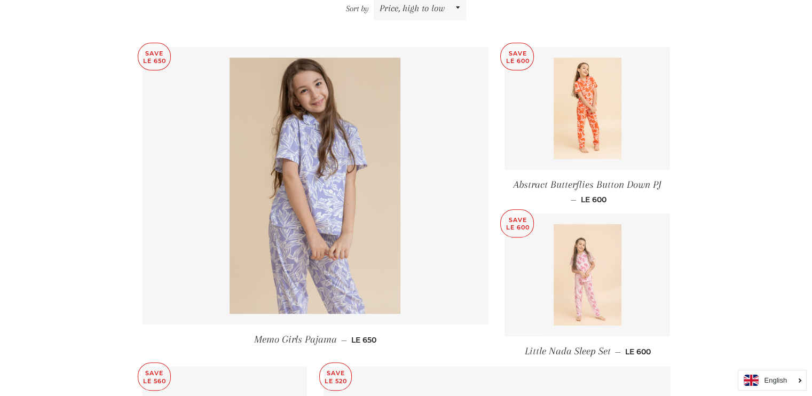
scroll to position [408, 0]
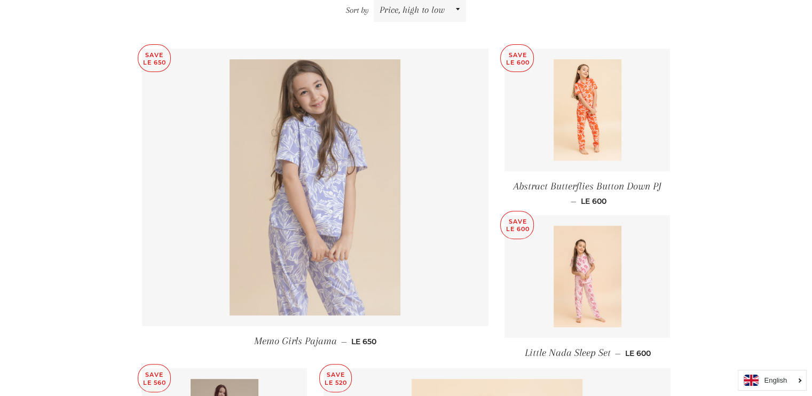
click at [285, 233] on img at bounding box center [314, 187] width 171 height 256
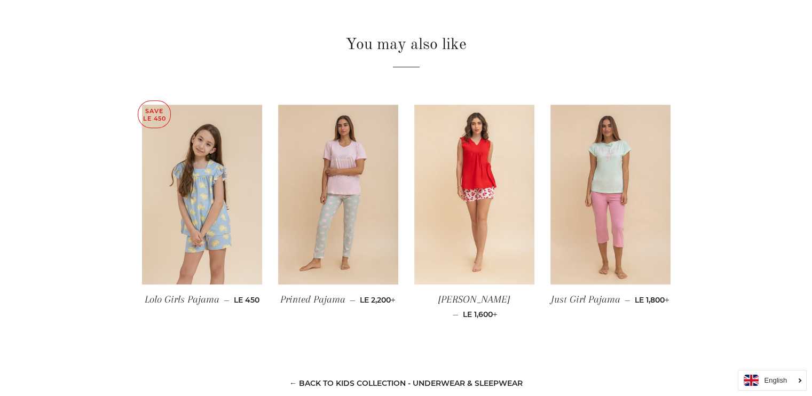
scroll to position [685, 0]
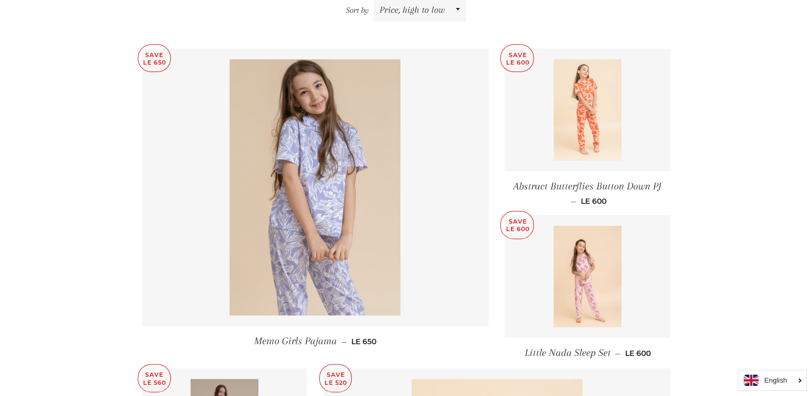
click at [576, 118] on img at bounding box center [587, 109] width 68 height 101
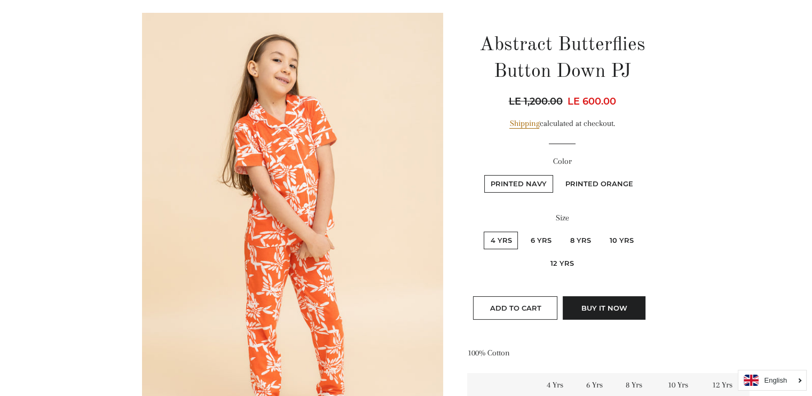
scroll to position [102, 0]
click at [544, 238] on label "6 Yrs" at bounding box center [541, 240] width 34 height 18
click at [523, 230] on Yrs "6 Yrs" at bounding box center [522, 229] width 1 height 1
radio Yrs "true"
click at [605, 302] on button "Buy it now" at bounding box center [604, 307] width 83 height 23
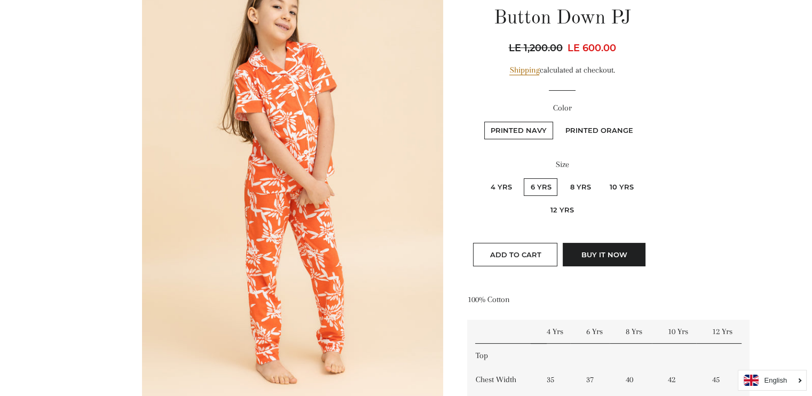
scroll to position [149, 0]
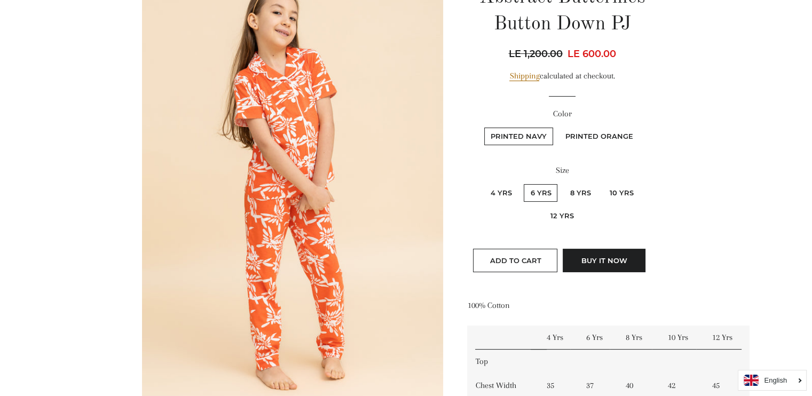
click at [593, 135] on label "Printed Orange" at bounding box center [599, 137] width 81 height 18
click at [558, 126] on Orange "Printed Orange" at bounding box center [557, 126] width 1 height 1
radio Orange "true"
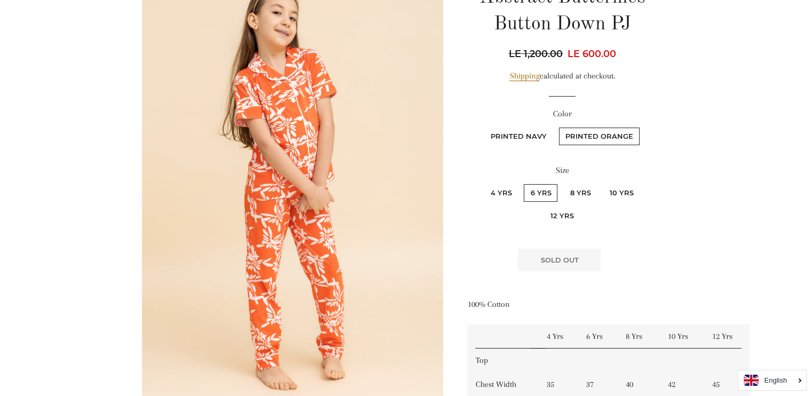
click at [506, 146] on fieldset "Printed Navy Printed Orange" at bounding box center [561, 141] width 187 height 31
click at [503, 138] on label "Printed Navy" at bounding box center [518, 137] width 69 height 18
click at [483, 126] on Navy "Printed Navy" at bounding box center [482, 126] width 1 height 1
radio Navy "true"
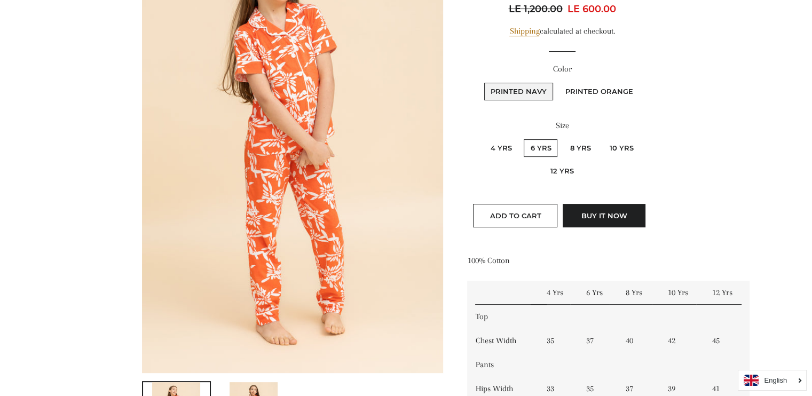
scroll to position [194, 0]
click at [616, 81] on fieldset "Printed Navy Printed Orange" at bounding box center [561, 96] width 187 height 31
click at [605, 86] on label "Printed Orange" at bounding box center [599, 92] width 81 height 18
click at [558, 82] on Orange "Printed Orange" at bounding box center [557, 81] width 1 height 1
radio Orange "true"
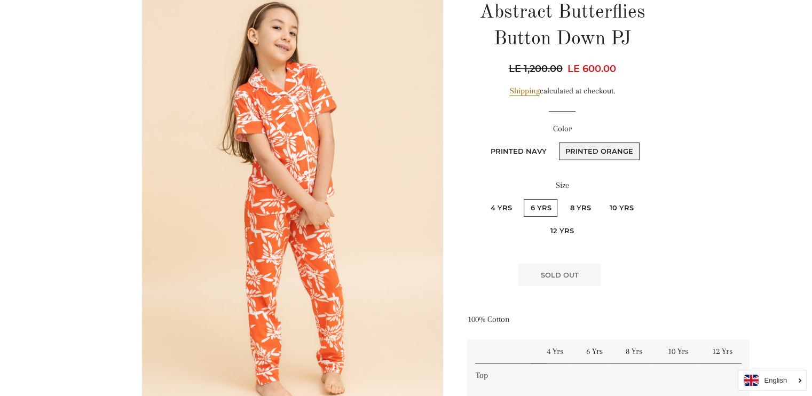
scroll to position [133, 0]
click at [520, 150] on label "Printed Navy" at bounding box center [518, 153] width 69 height 18
click at [483, 143] on Navy "Printed Navy" at bounding box center [482, 142] width 1 height 1
radio Navy "true"
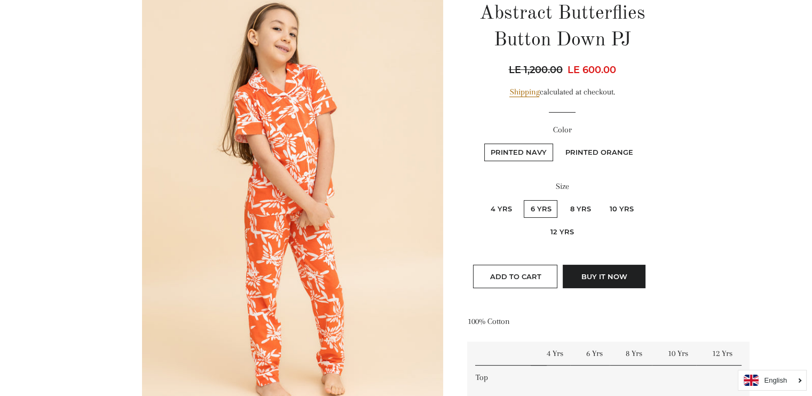
click at [585, 145] on label "Printed Orange" at bounding box center [599, 153] width 81 height 18
click at [558, 143] on Orange "Printed Orange" at bounding box center [557, 142] width 1 height 1
radio Orange "true"
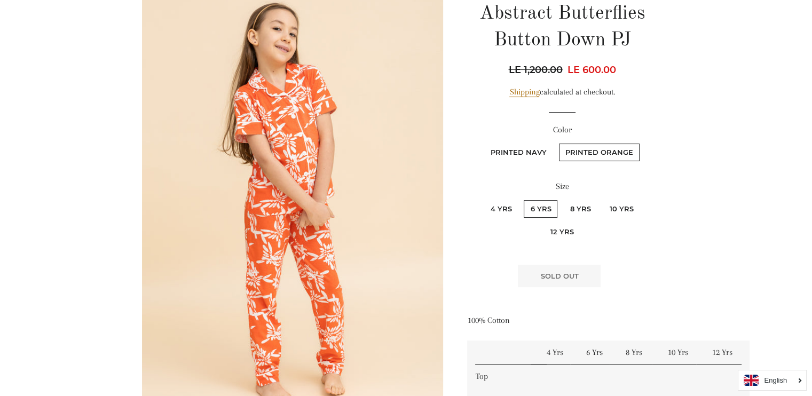
click at [522, 155] on label "Printed Navy" at bounding box center [518, 153] width 69 height 18
click at [483, 143] on Navy "Printed Navy" at bounding box center [482, 142] width 1 height 1
radio Navy "true"
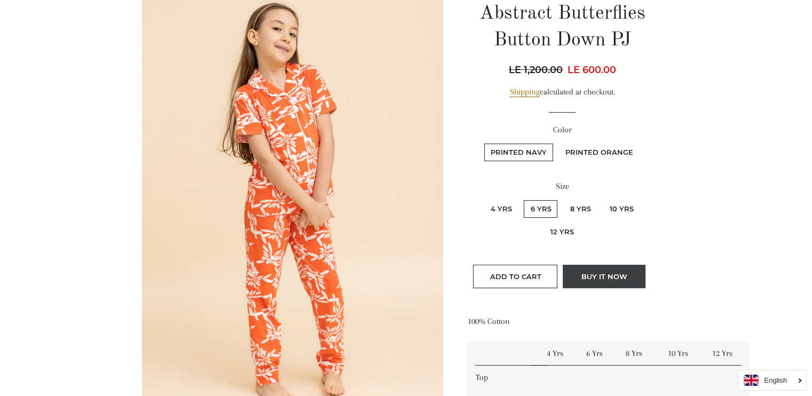
click at [618, 268] on button "Buy it now" at bounding box center [604, 276] width 83 height 23
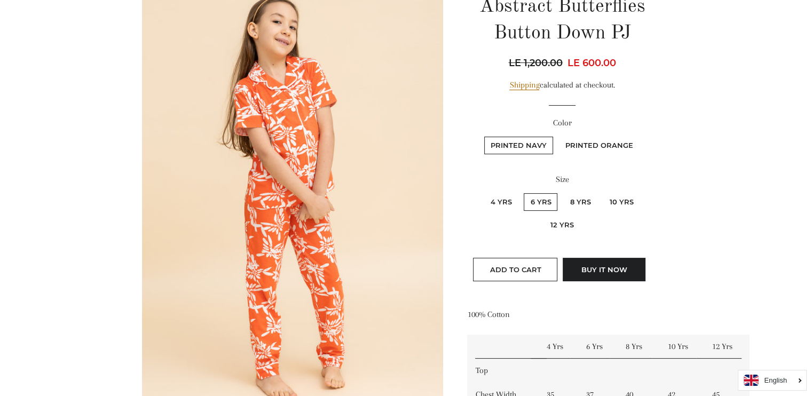
scroll to position [140, 0]
